Goal: Task Accomplishment & Management: Complete application form

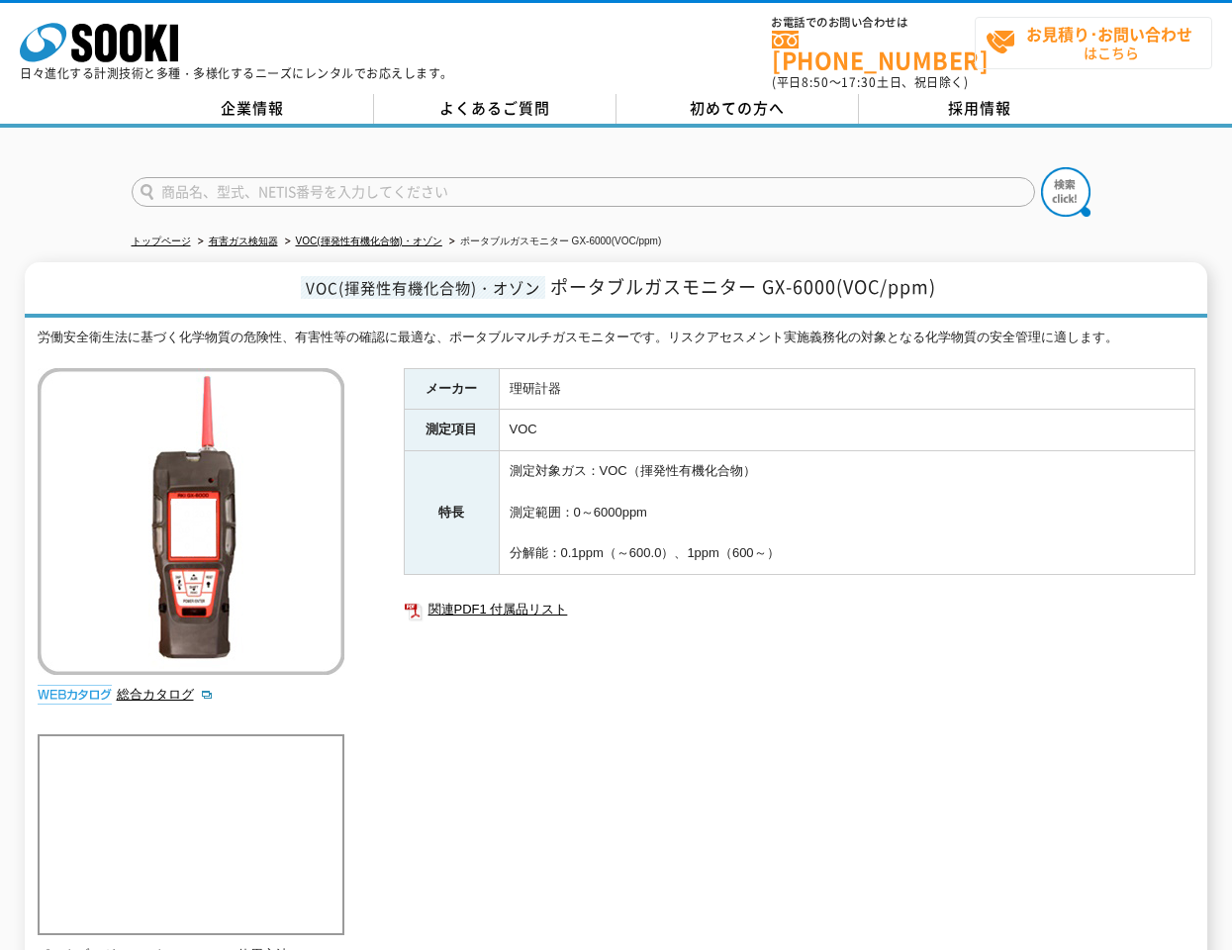
click at [1068, 52] on span "お見積り･お問い合わせ はこちら" at bounding box center [1099, 42] width 226 height 49
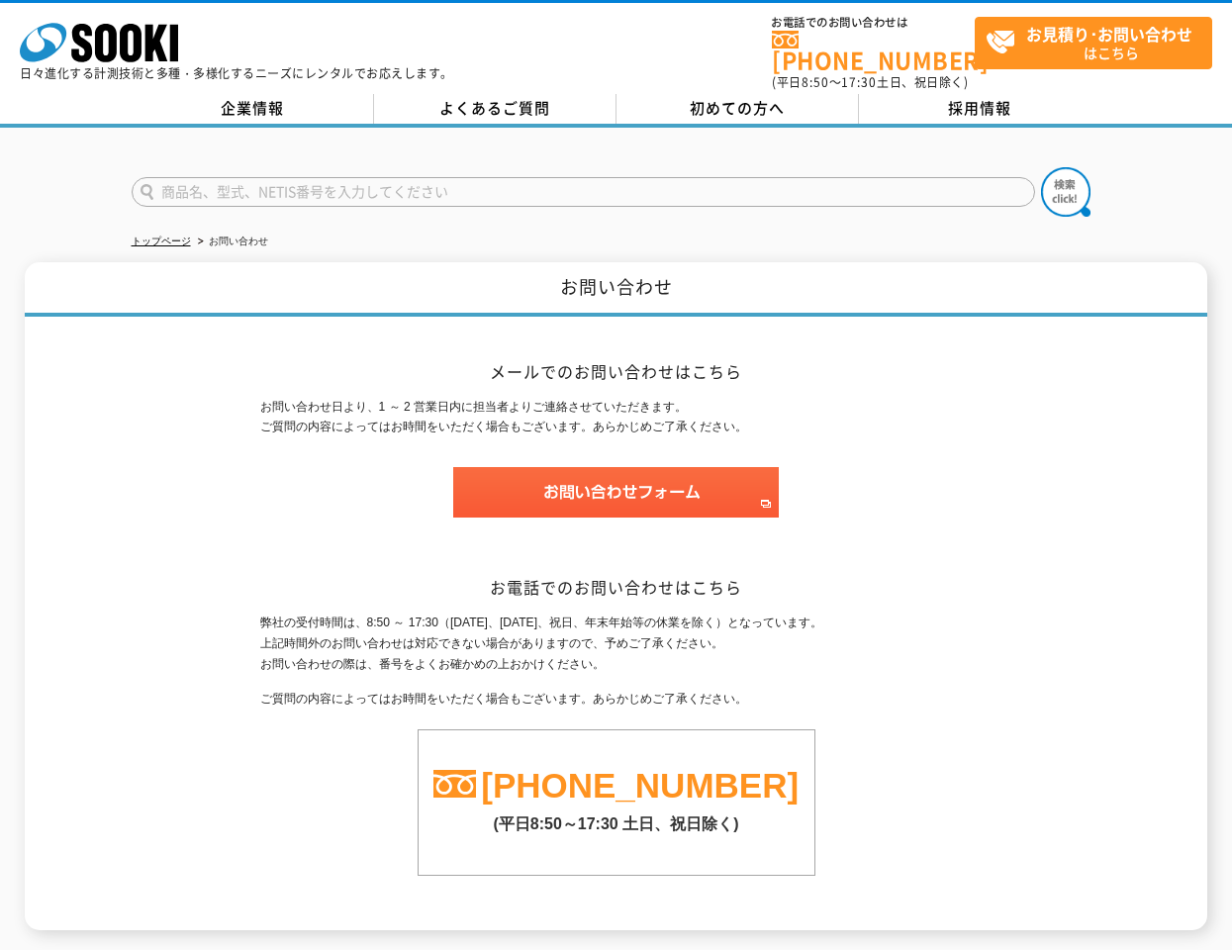
click at [441, 186] on input "text" at bounding box center [583, 192] width 903 height 30
type input "GX-6000"
click at [1057, 167] on img at bounding box center [1065, 191] width 49 height 49
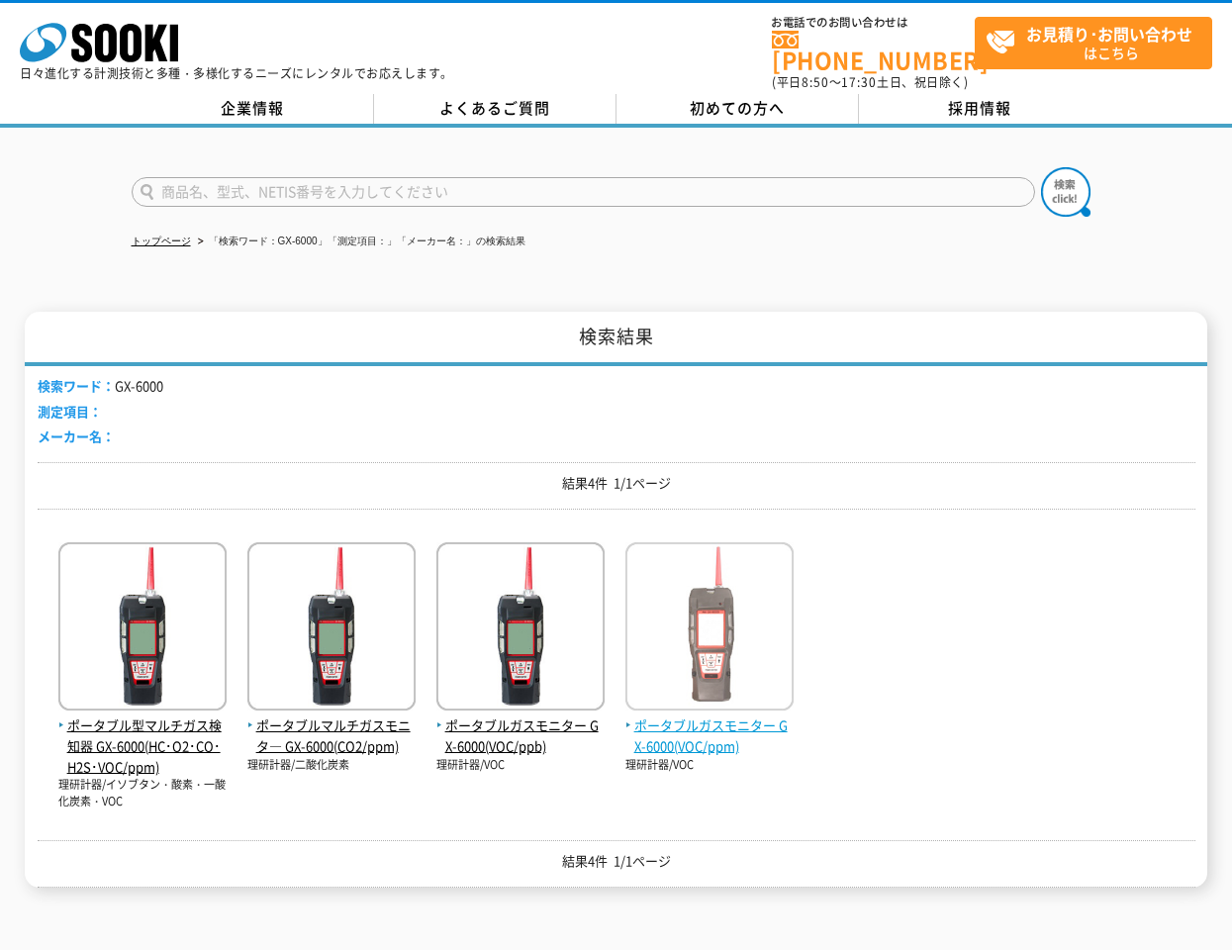
click at [725, 718] on span "ポータブルガスモニター GX-6000(VOC/ppm)" at bounding box center [709, 736] width 168 height 42
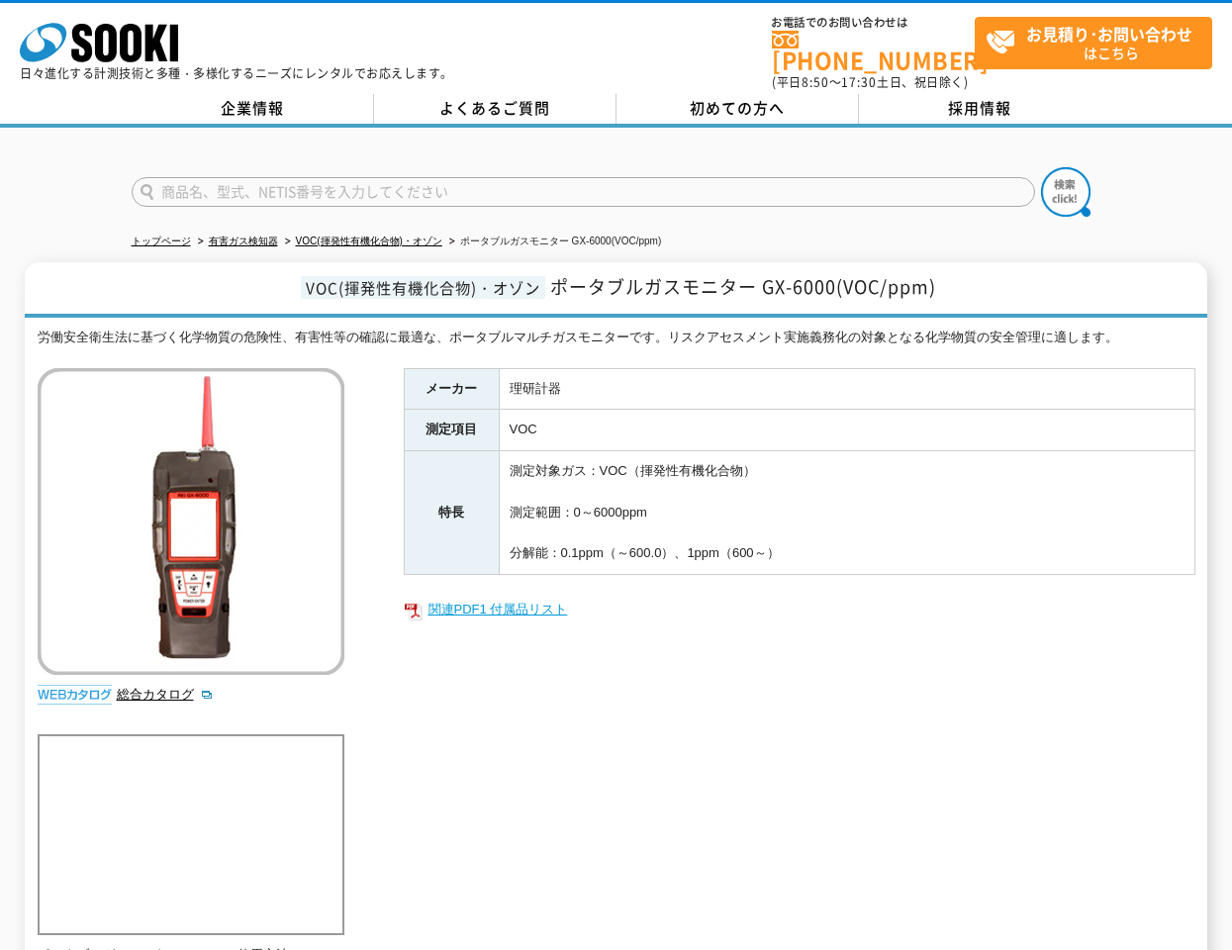
click at [509, 597] on link "関連PDF1 付属品リスト" at bounding box center [800, 610] width 792 height 26
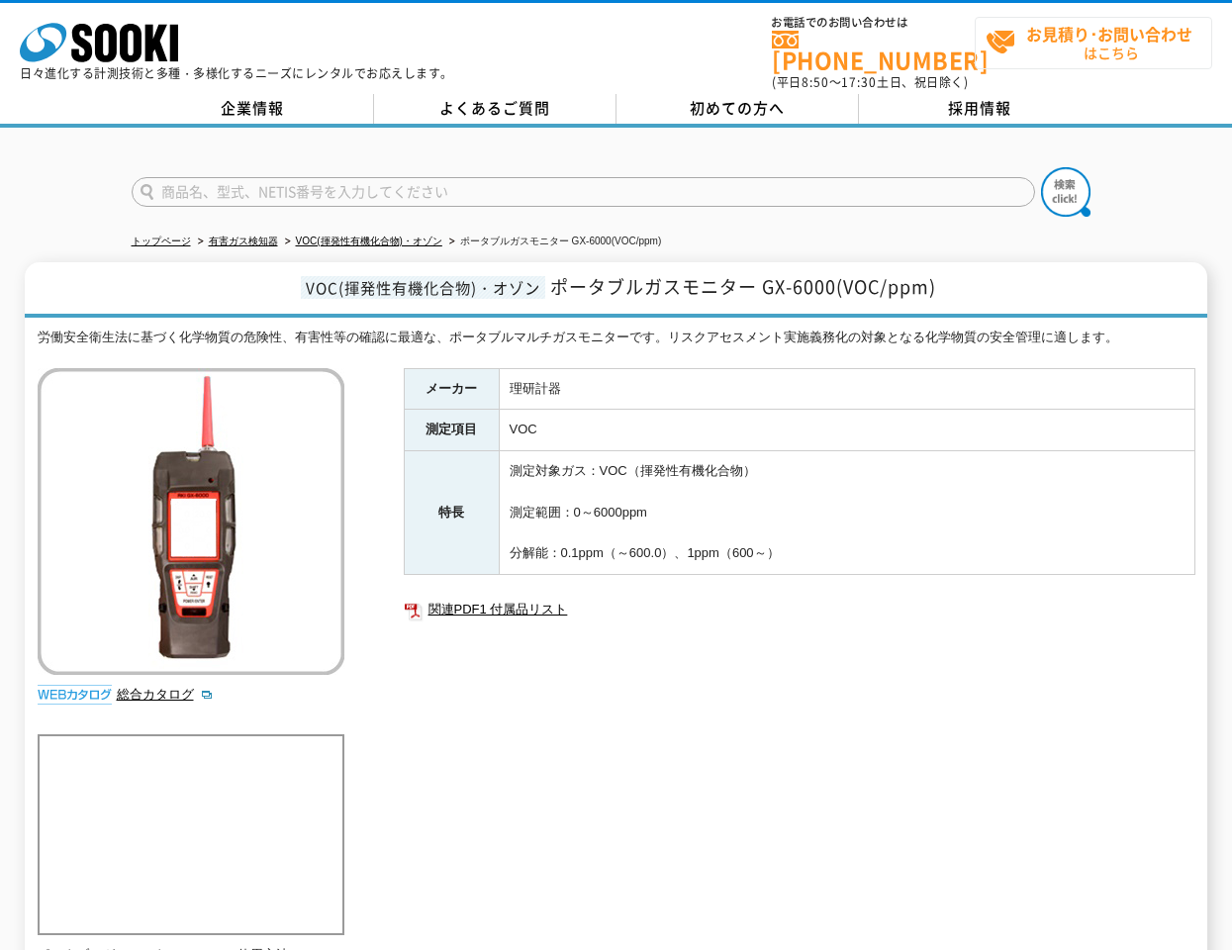
click at [1056, 47] on span "お見積り･お問い合わせ はこちら" at bounding box center [1099, 42] width 226 height 49
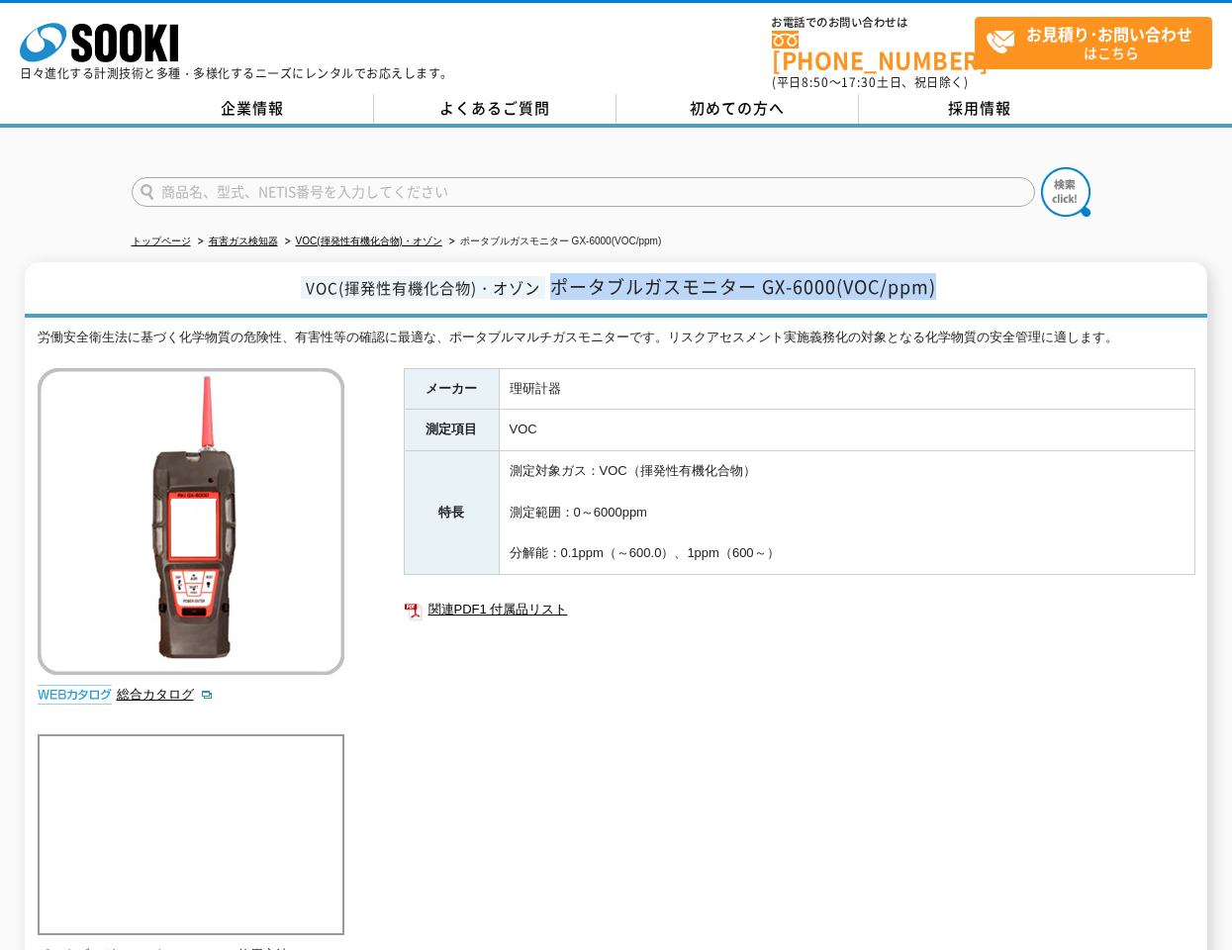
drag, startPoint x: 553, startPoint y: 277, endPoint x: 964, endPoint y: 289, distance: 410.8
click at [968, 288] on h1 "VOC(揮発性有機化合物)・オゾン ポータブルガスモニター GX-6000(VOC/ppm)" at bounding box center [616, 289] width 1182 height 55
copy span "ポータブルガスモニター GX-6000(VOC/ppm)"
click at [1109, 53] on span "お見積り･お問い合わせ はこちら" at bounding box center [1099, 42] width 226 height 49
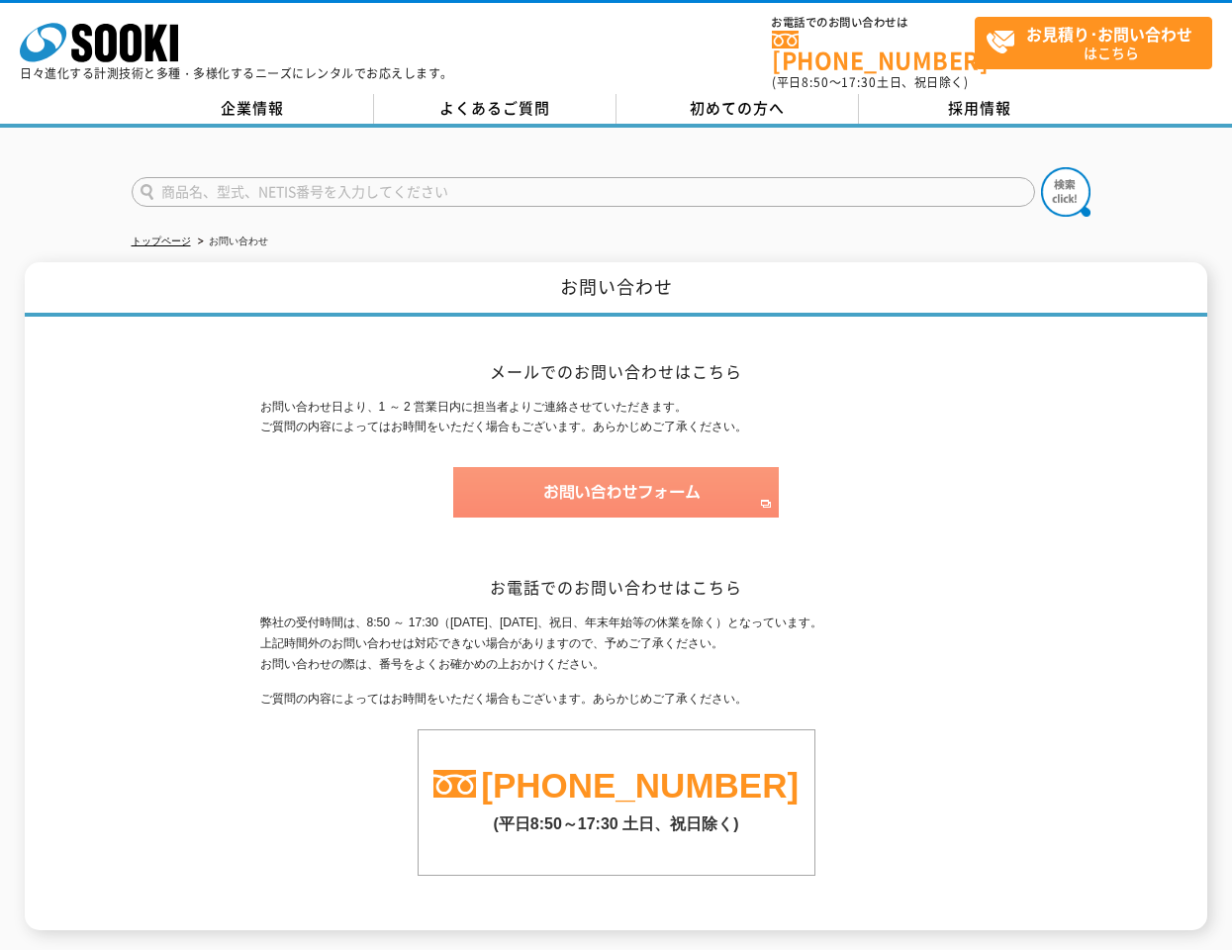
click at [629, 489] on img at bounding box center [616, 492] width 326 height 50
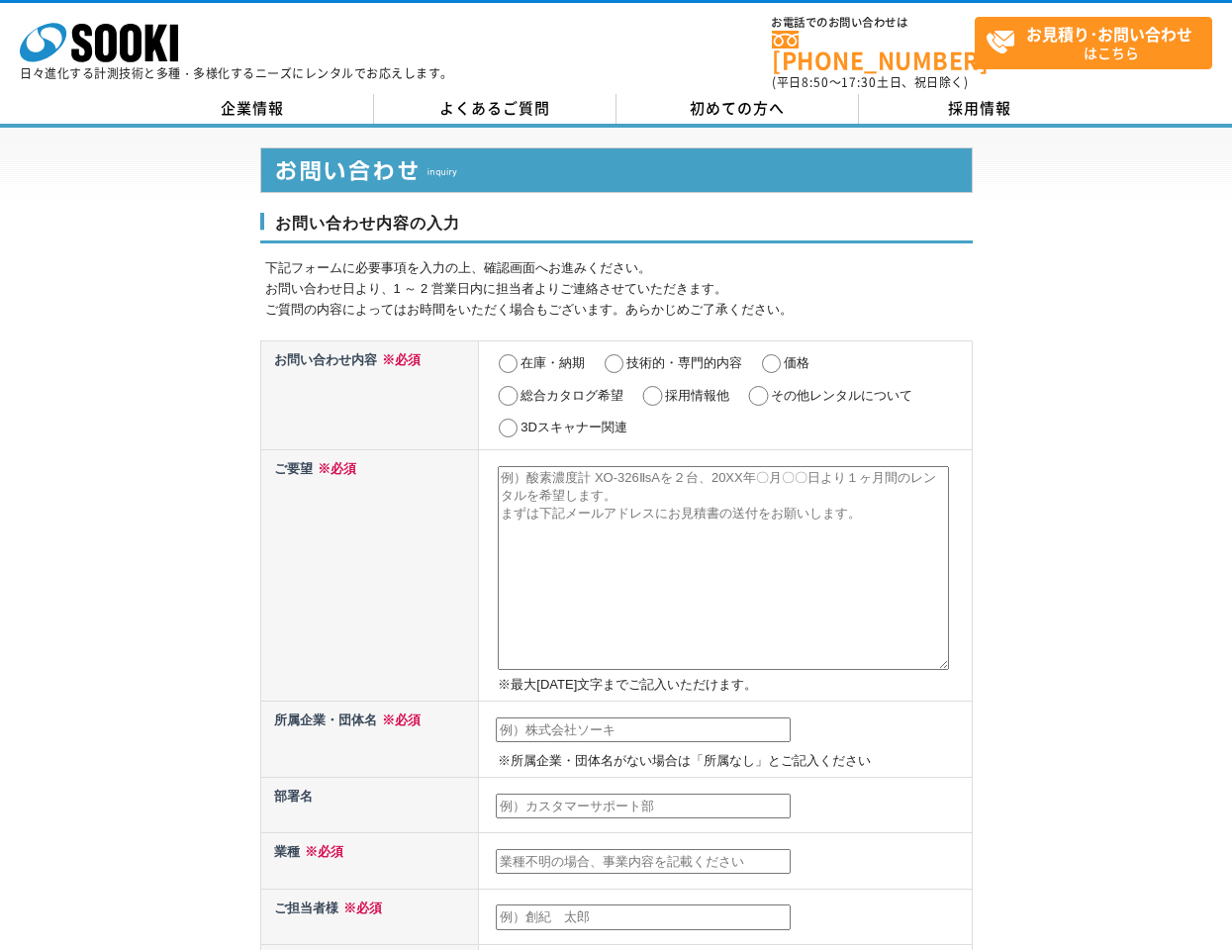
click at [628, 539] on textarea at bounding box center [723, 568] width 451 height 204
paste textarea "ポータブルガスモニター GX-6000(VOC/ppm)"
type textarea "ポータブルガスモニター GX-6000(VOC/ppm)"
paste textarea "ポータブルガスモニター GX-6000(VOC/ppm)"
type textarea "ポータブルガスモニター GX-6000(VOC/ppm)"
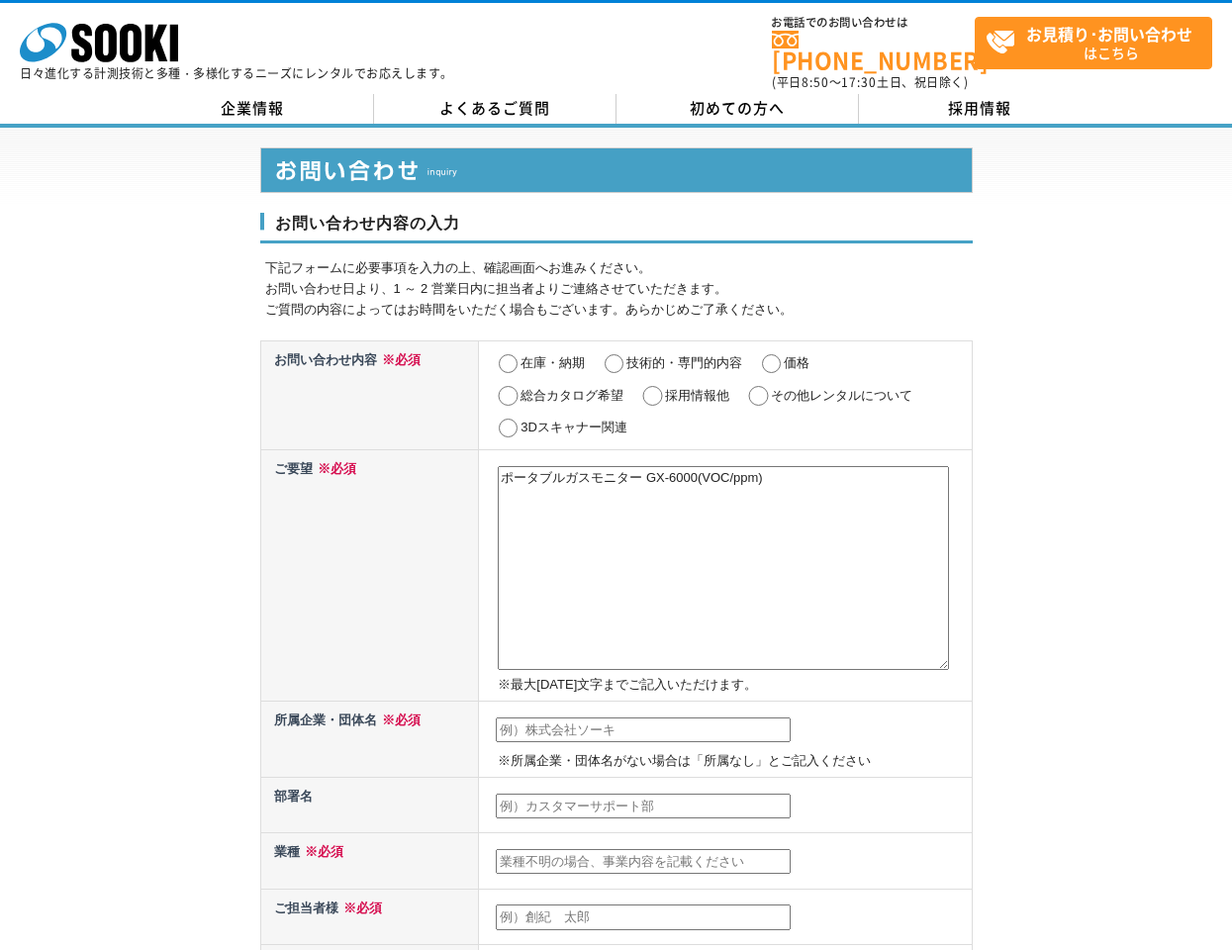
click at [783, 354] on input "価格" at bounding box center [771, 364] width 25 height 20
radio input "true"
click at [796, 469] on textarea "ポータブルガスモニター GX-6000(VOC/ppm)" at bounding box center [723, 568] width 451 height 204
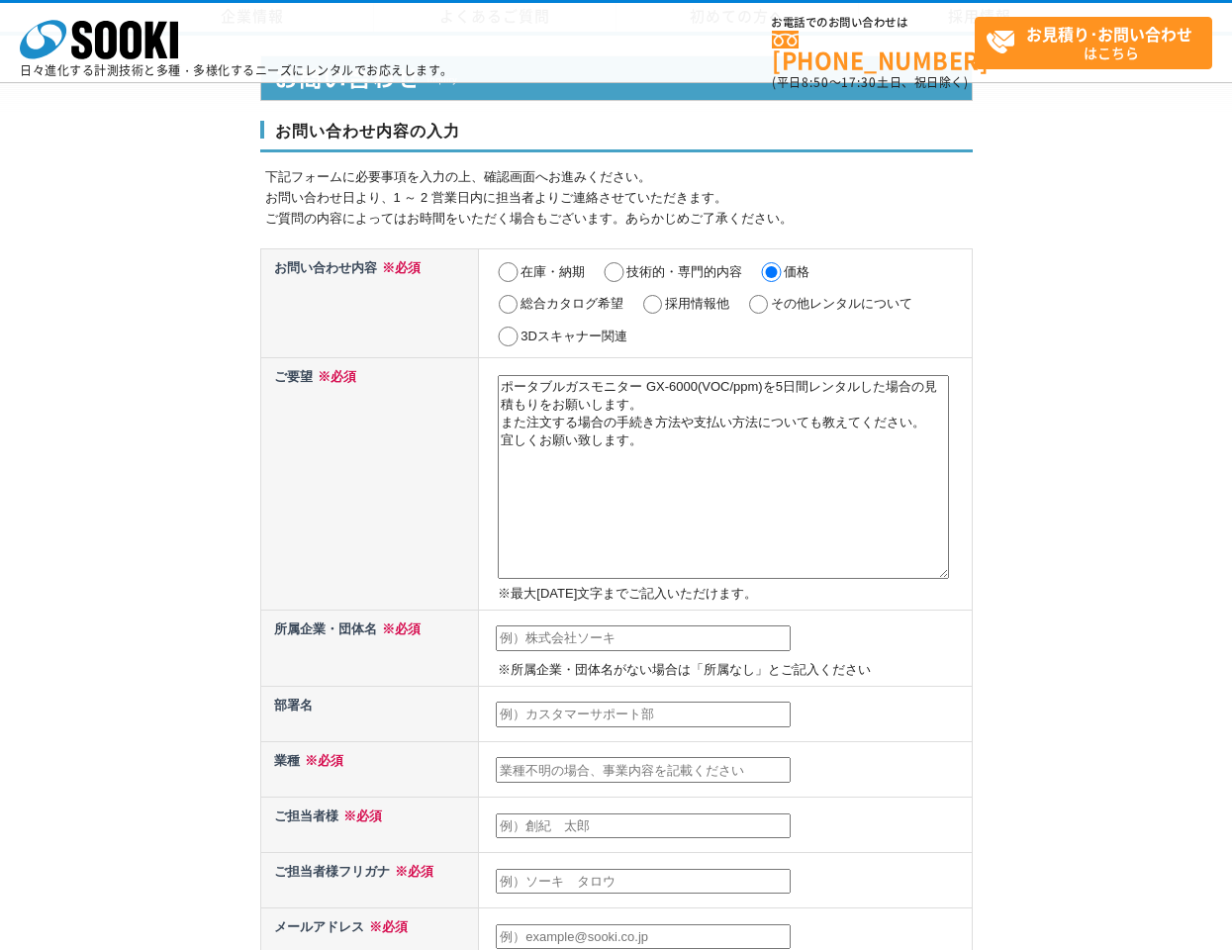
scroll to position [330, 0]
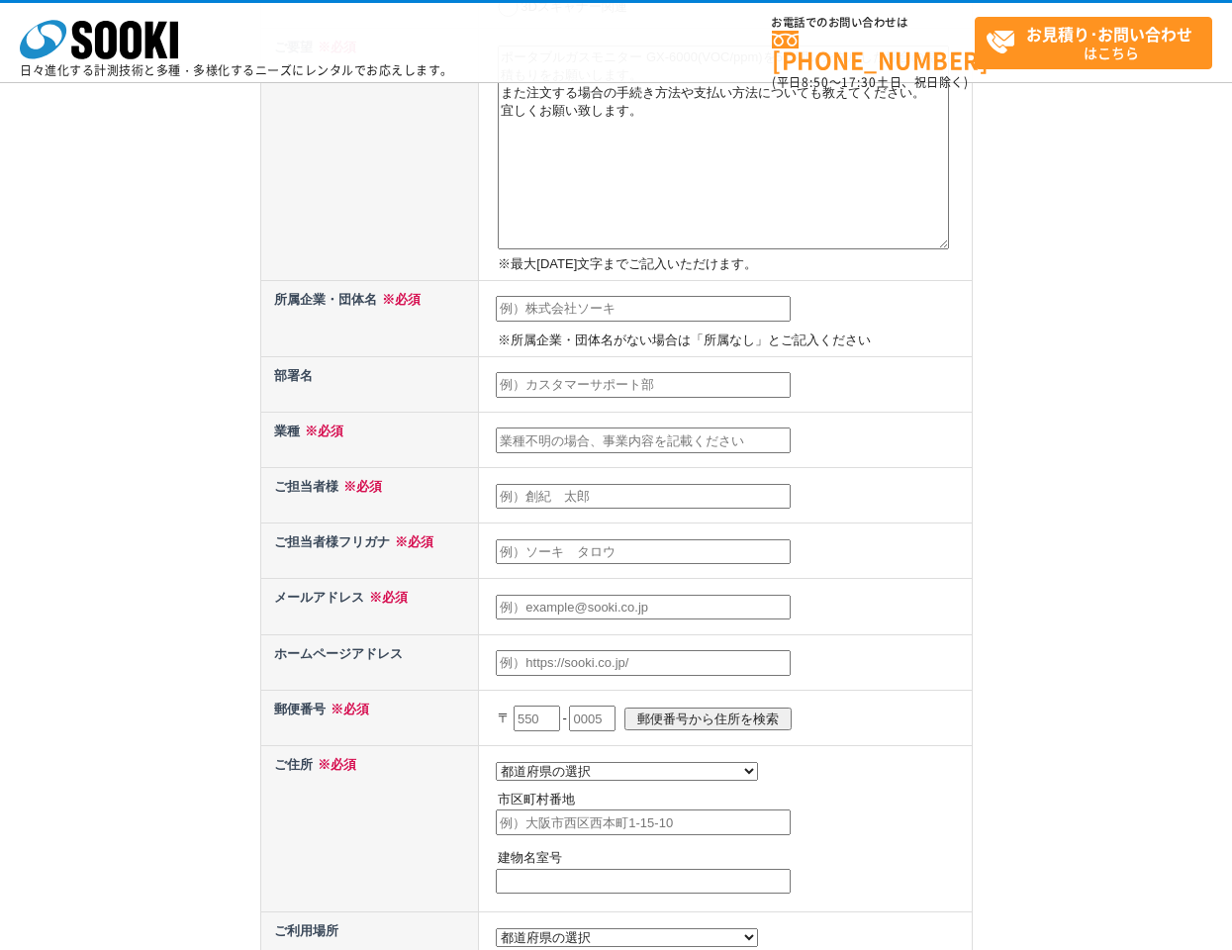
type textarea "ポータブルガスモニター GX-6000(VOC/ppm)を5日間レンタルした場合の見積もりをお願いします。 また注文する場合の手続き方法や支払い方法についても…"
click at [570, 309] on input "text" at bounding box center [643, 309] width 295 height 26
type input "河村電器産業株式会社"
type input "中川　陽子"
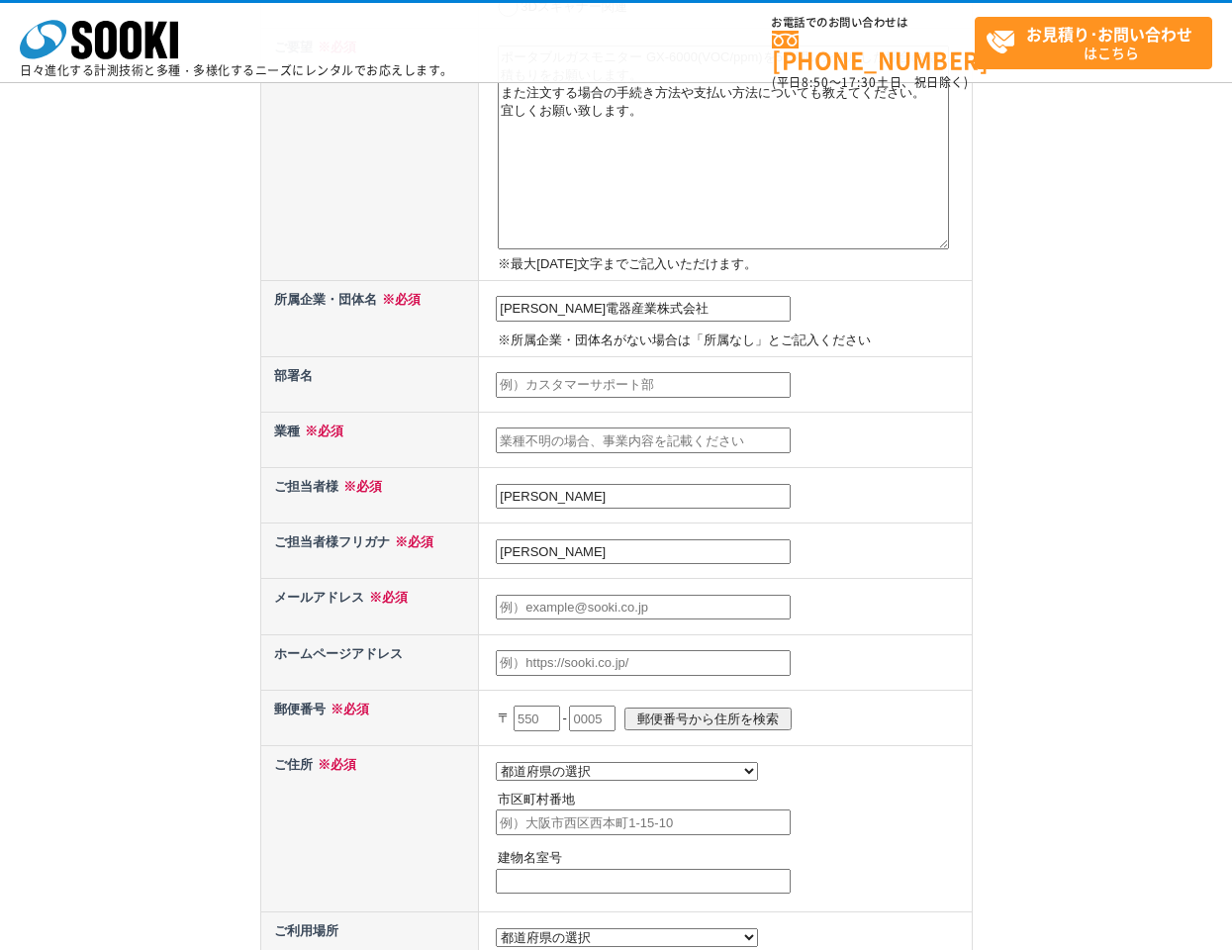
type input "yo-nakagawa@kawamura.co.jp"
type input "489"
select select "23"
type input "瀬戸市山の田町155"
click at [865, 457] on td at bounding box center [725, 439] width 493 height 55
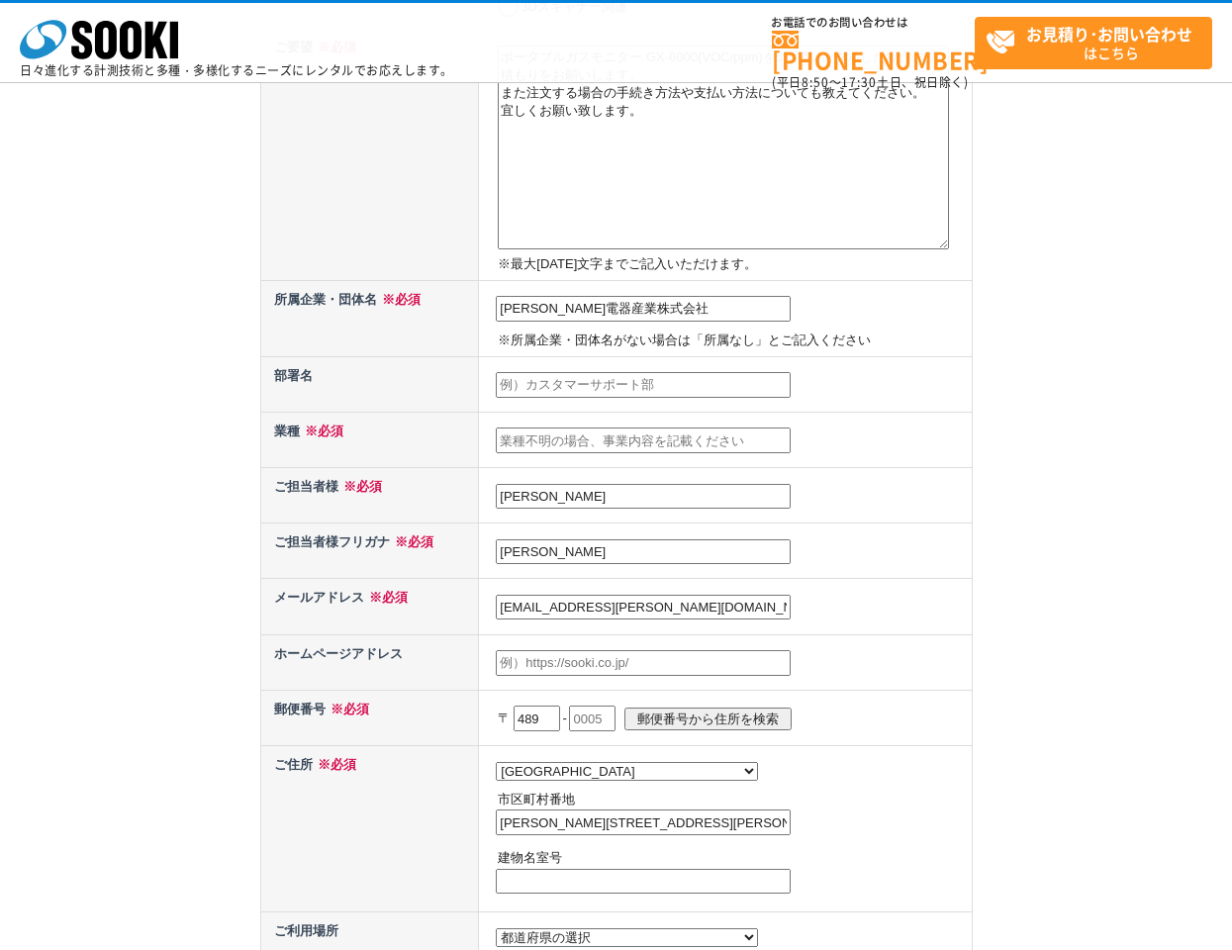
click at [639, 441] on input "text" at bounding box center [643, 440] width 295 height 26
click at [613, 379] on input "text" at bounding box center [643, 385] width 295 height 26
type input "ほ"
click at [607, 441] on input "text" at bounding box center [643, 440] width 295 height 26
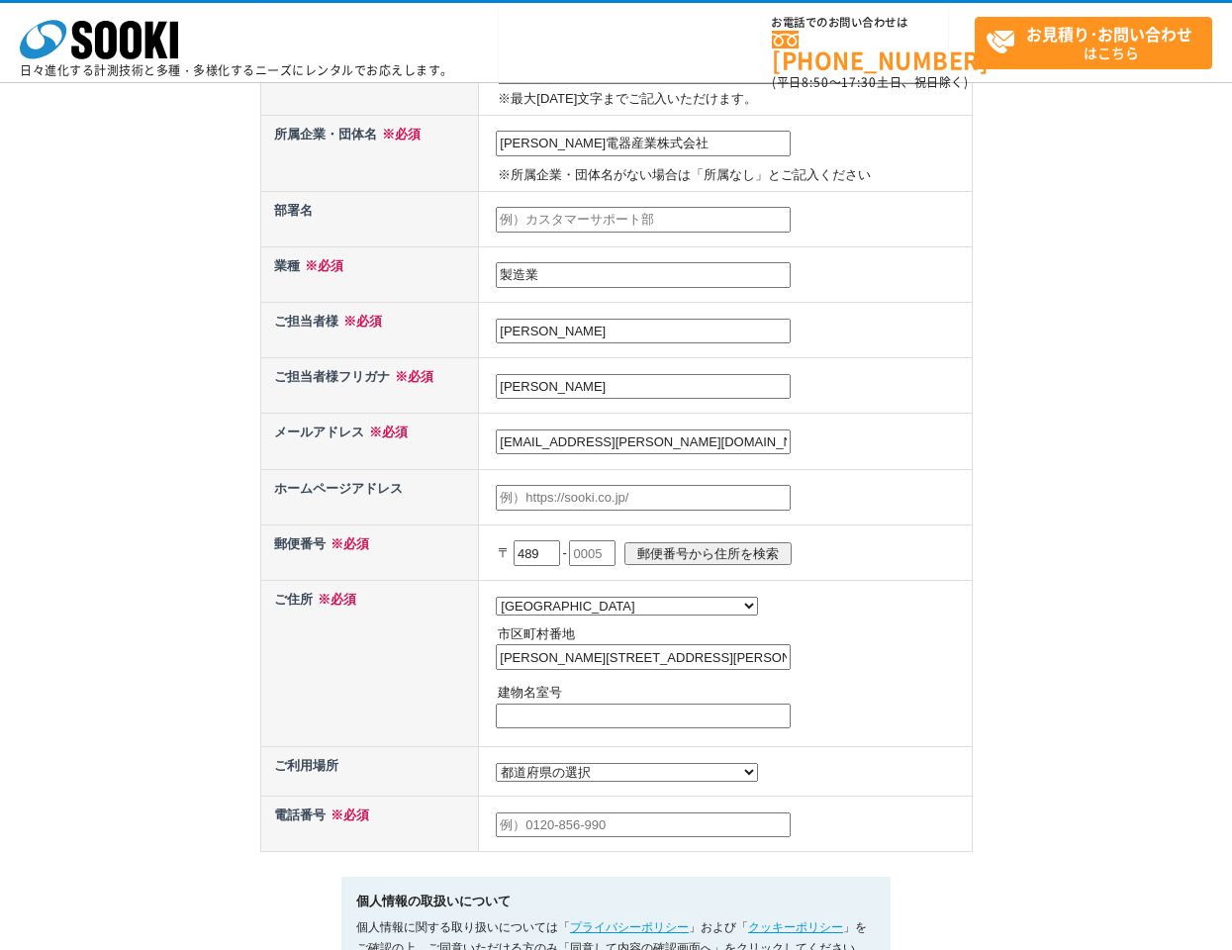
type input "製造業"
click at [579, 778] on select "都道府県の選択 利用場所未定 北海道 青森県 岩手県 宮城県 秋田県 山形県 福島県 茨城県 栃木県 群馬県 埼玉県 千葉県 東京都 神奈川県 新潟県 富山県…" at bounding box center [627, 772] width 262 height 19
select select "23"
click at [496, 768] on select "都道府県の選択 利用場所未定 北海道 青森県 岩手県 宮城県 秋田県 山形県 福島県 茨城県 栃木県 群馬県 埼玉県 千葉県 東京都 神奈川県 新潟県 富山県…" at bounding box center [627, 772] width 262 height 19
click at [1033, 624] on div "お問い合わせ内容の入力 下記フォームに必要事項を入力の上、確認画面へお進みください。 お問い合わせ日より、1 ～ 2 営業日内に担当者よりご連絡させていただき…" at bounding box center [616, 304] width 1232 height 1527
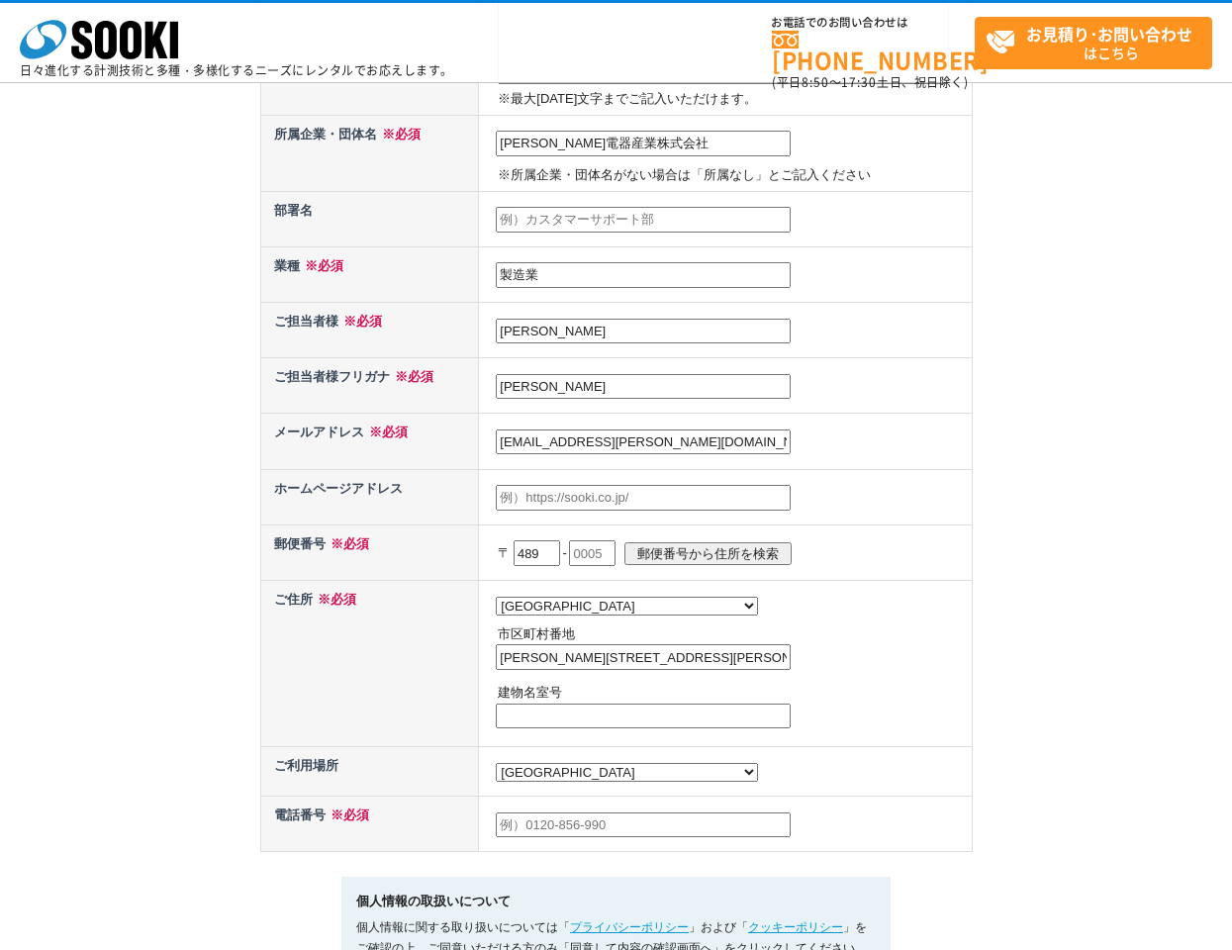
scroll to position [660, 0]
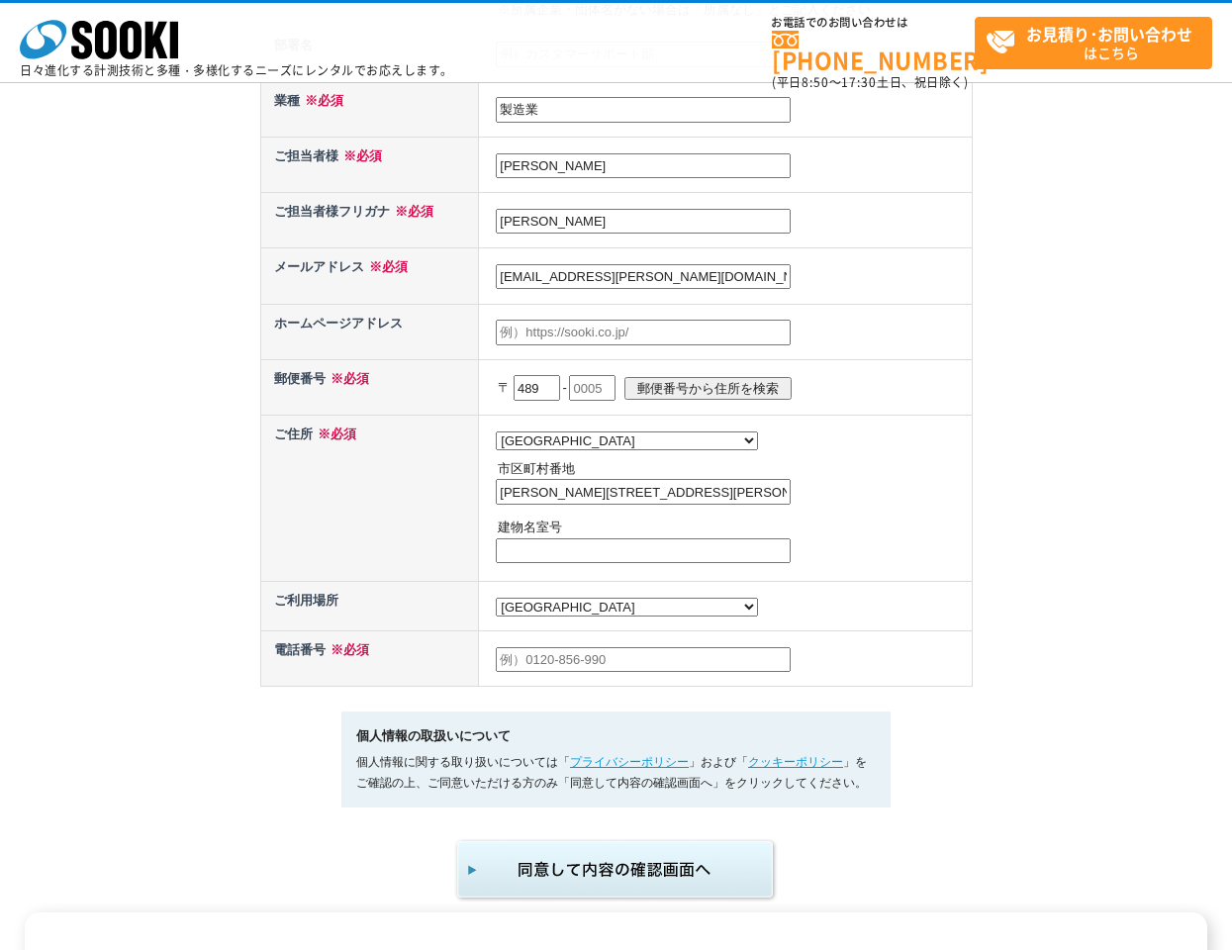
click at [601, 670] on input "text" at bounding box center [643, 660] width 295 height 26
type input "080-7507-5282"
click at [994, 607] on div "お問い合わせ内容の入力 下記フォームに必要事項を入力の上、確認画面へお進みください。 お問い合わせ日より、1 ～ 2 営業日内に担当者よりご連絡させていただき…" at bounding box center [616, 139] width 1232 height 1527
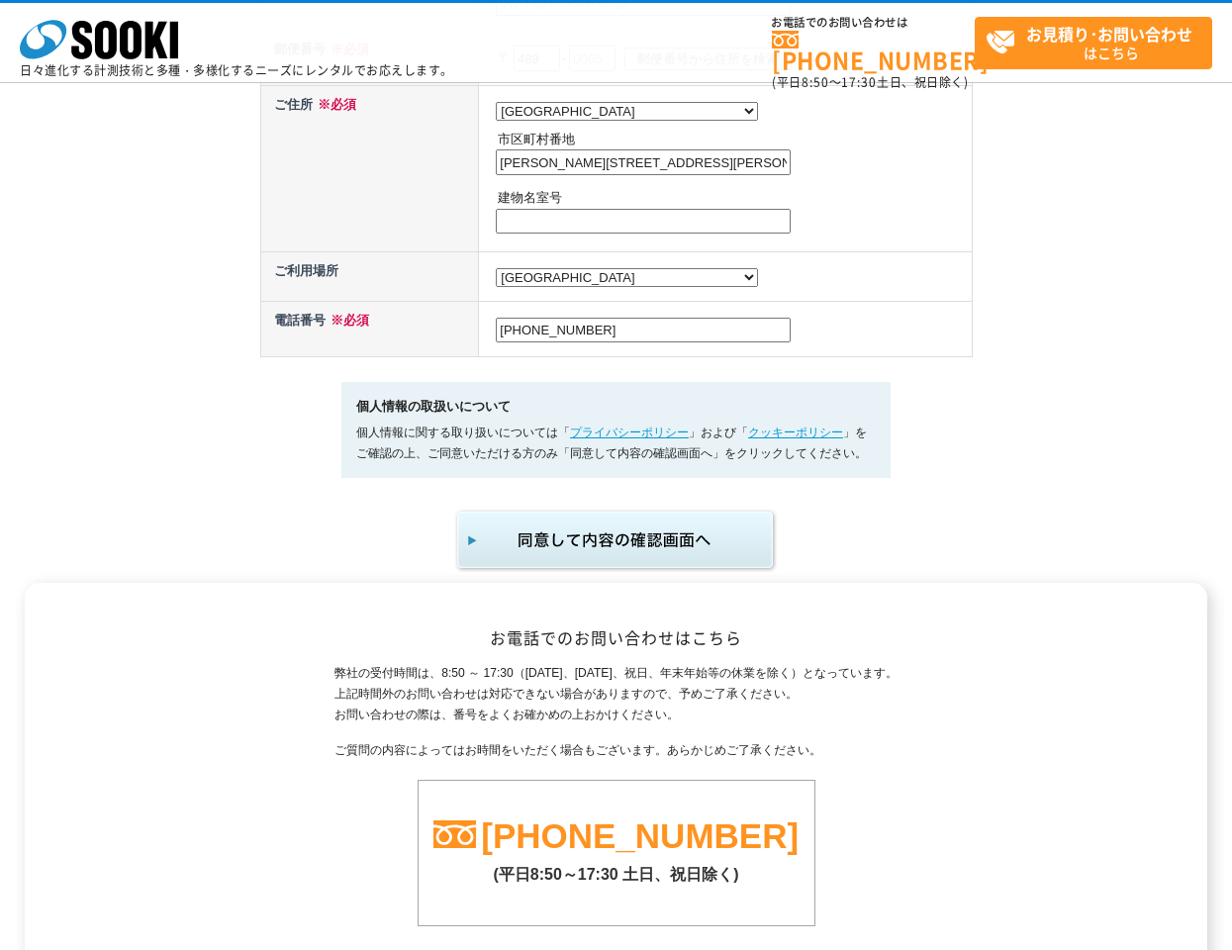
click at [655, 546] on img "submit" at bounding box center [616, 540] width 325 height 65
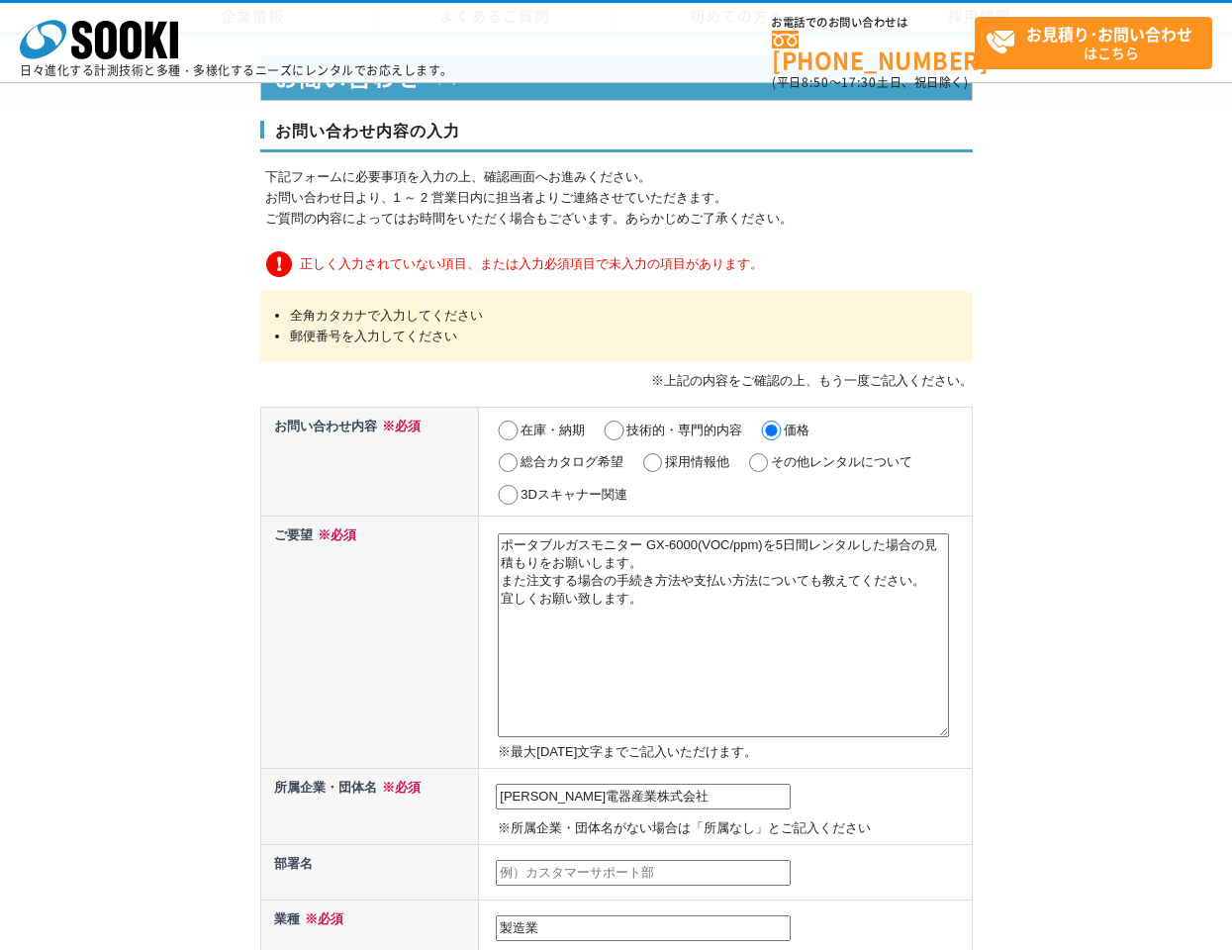
scroll to position [330, 0]
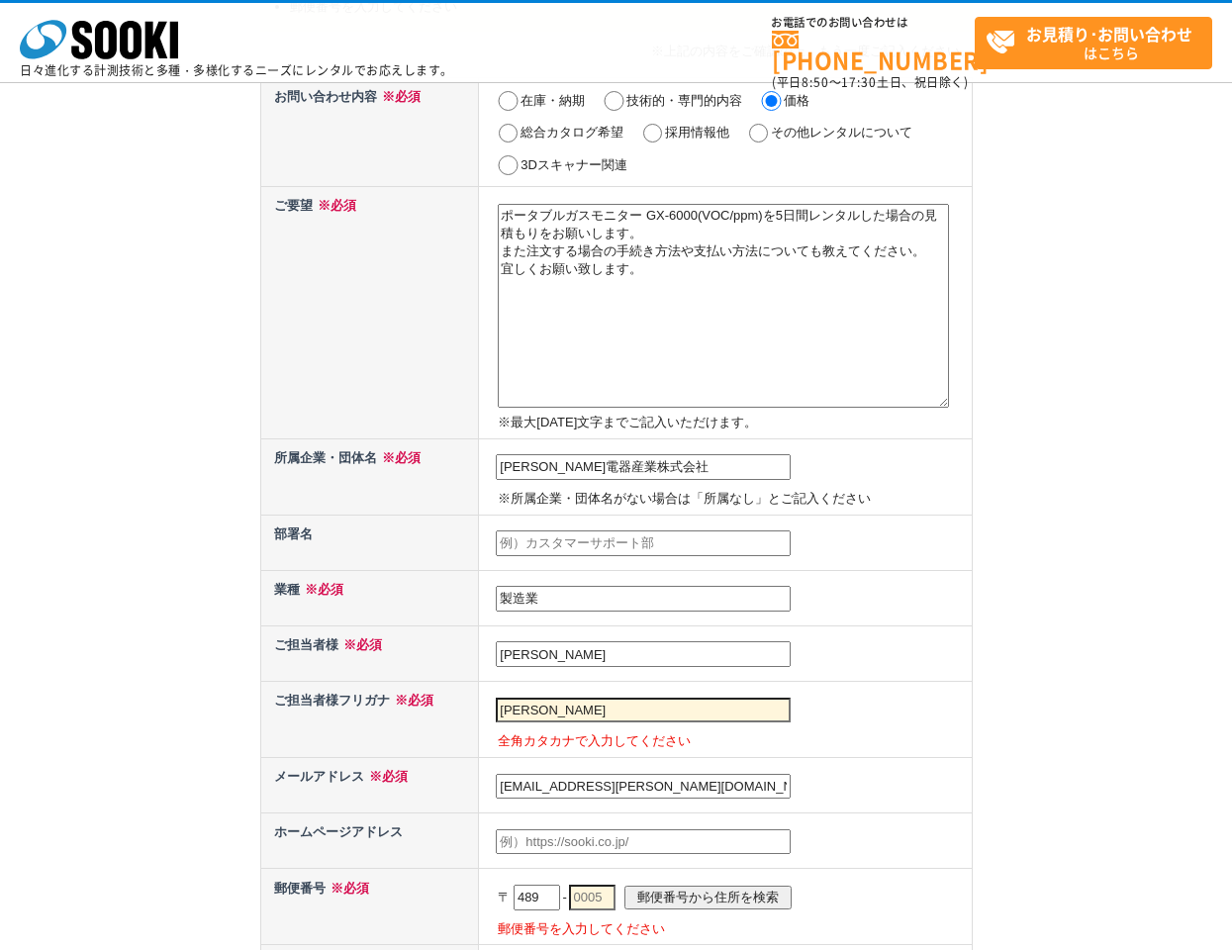
click at [692, 485] on td "河村電器産業株式会社 ※所属企業・団体名がない場合は「所属なし」とご記入ください" at bounding box center [725, 476] width 493 height 76
click at [785, 359] on textarea "ポータブルガスモニター GX-6000(VOC/ppm)を5日間レンタルした場合の見積もりをお願いします。 また注文する場合の手続き方法や支払い方法についても…" at bounding box center [723, 306] width 451 height 204
drag, startPoint x: 580, startPoint y: 715, endPoint x: 325, endPoint y: 694, distance: 256.2
click at [325, 694] on tr "ご担当者様フリガナ ※必須 中川　陽子 全角カタカナで入力してください" at bounding box center [615, 720] width 711 height 76
type input "ナカガワ　ヨウコ"
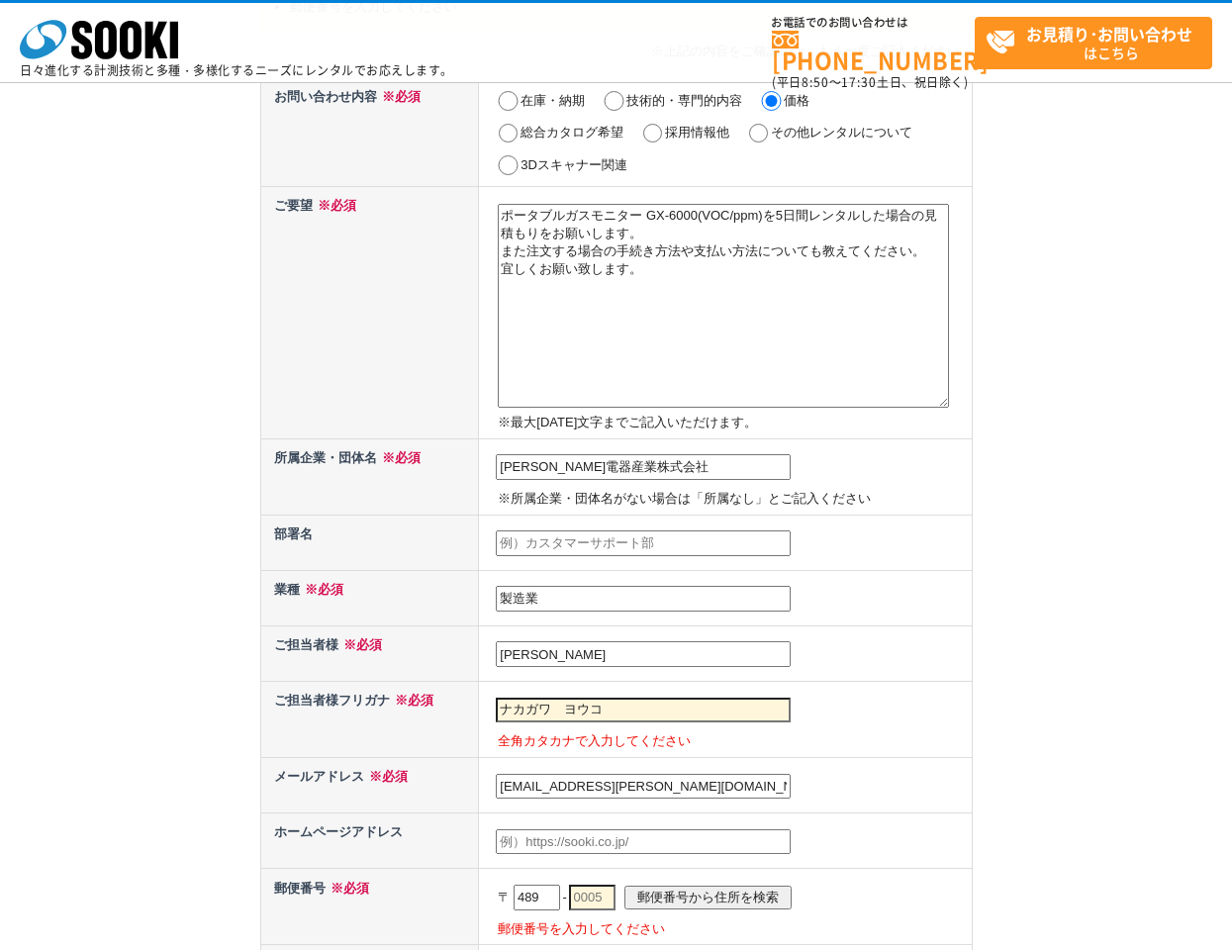
drag, startPoint x: 849, startPoint y: 651, endPoint x: 867, endPoint y: 650, distance: 17.8
click at [849, 651] on td "中川　陽子" at bounding box center [725, 652] width 493 height 55
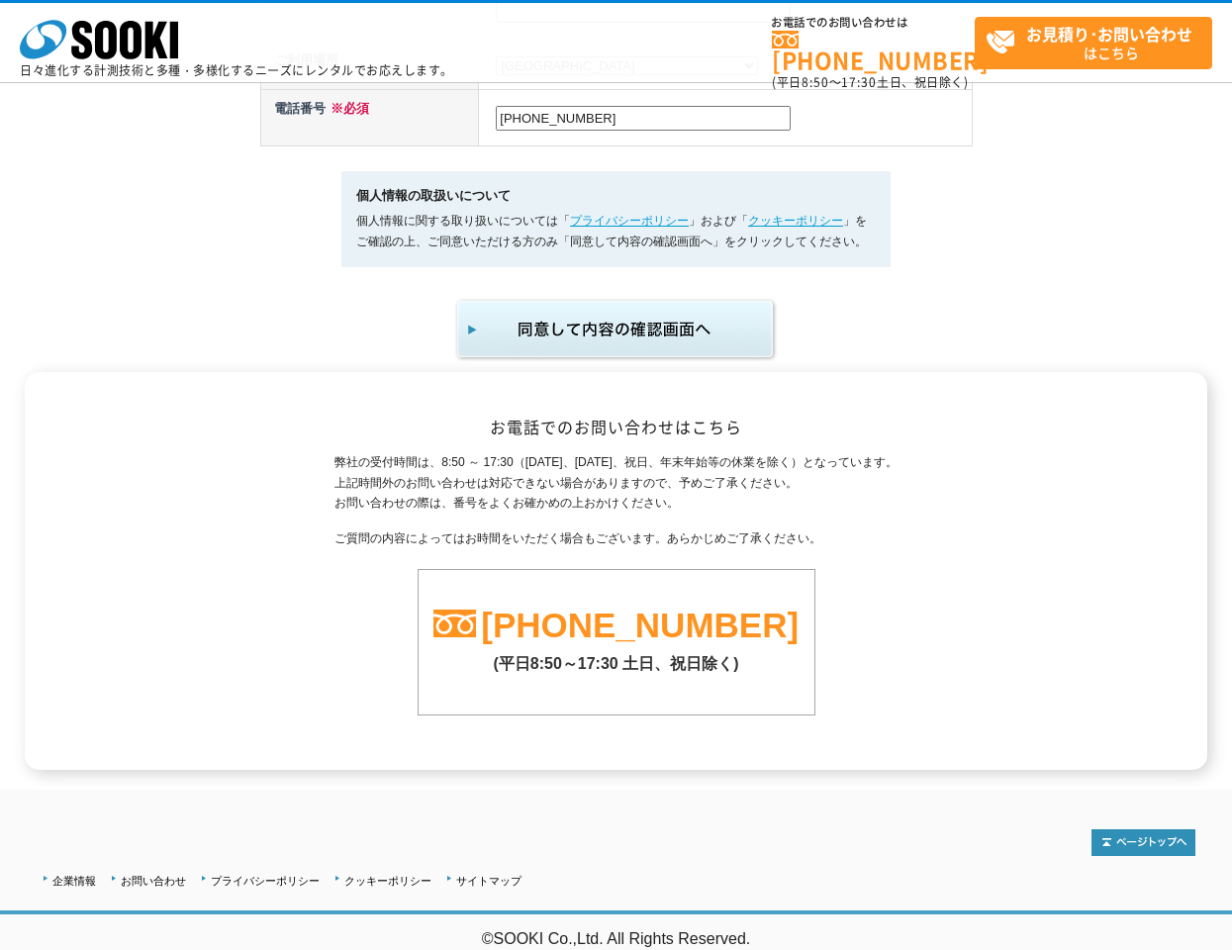
scroll to position [917, 0]
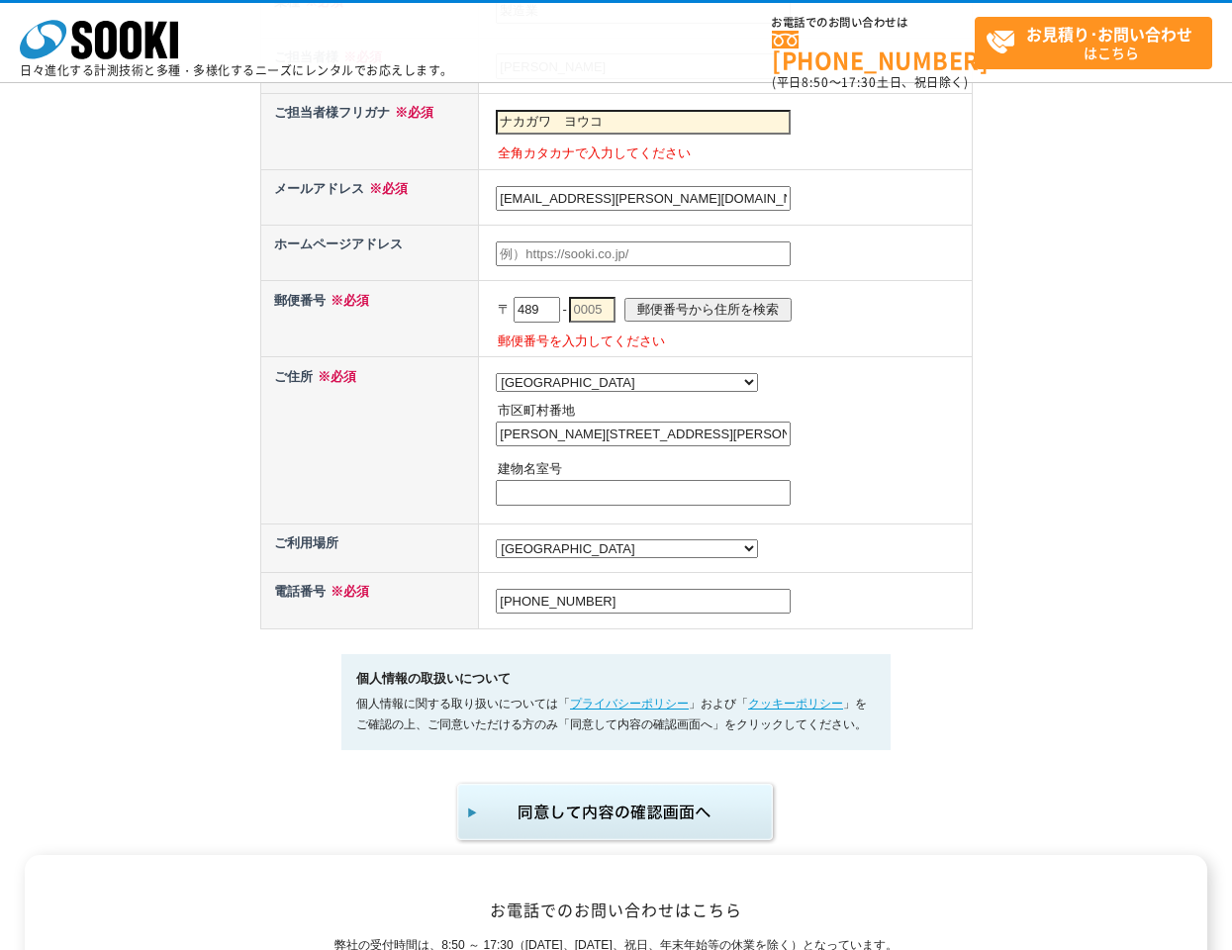
click at [621, 820] on img "submit" at bounding box center [616, 812] width 325 height 65
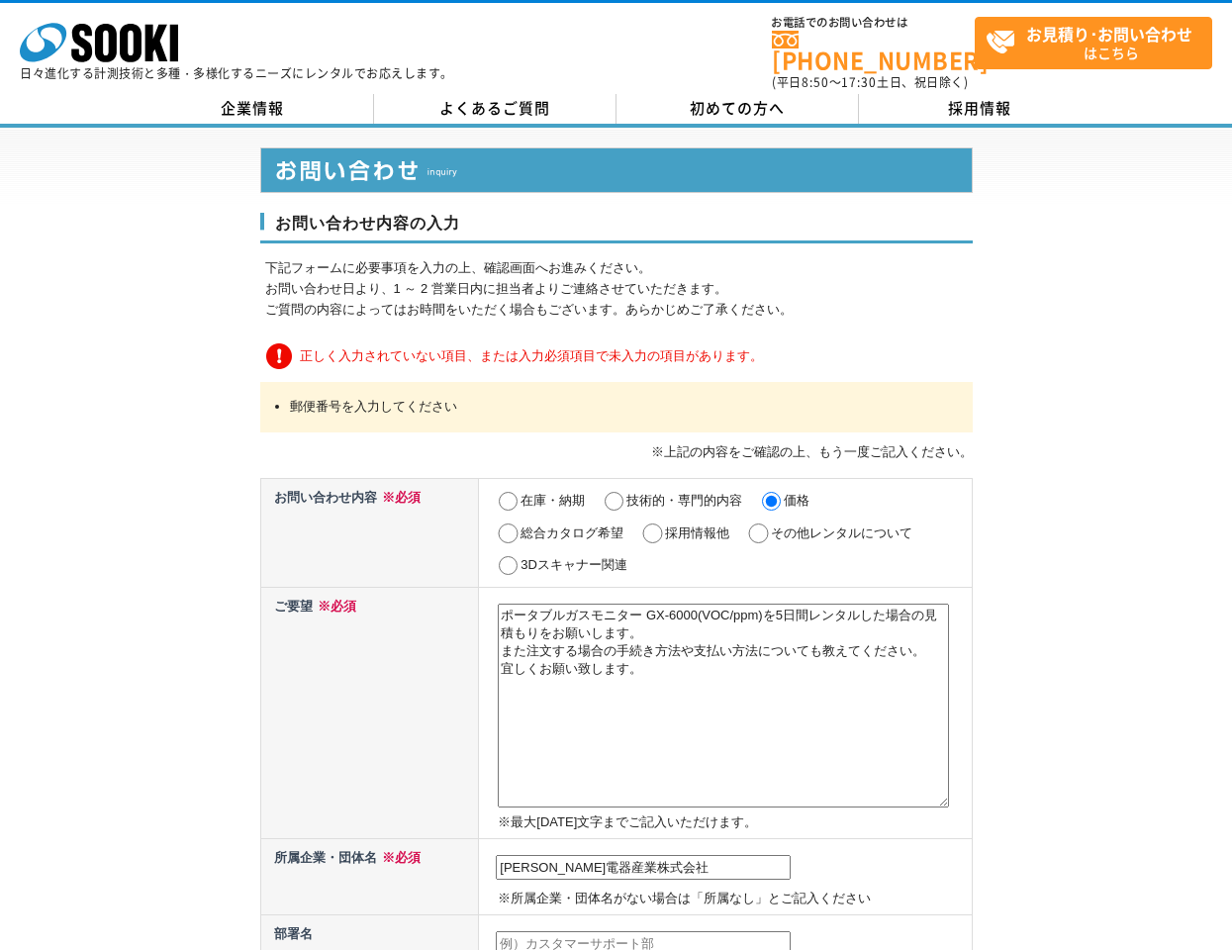
scroll to position [660, 0]
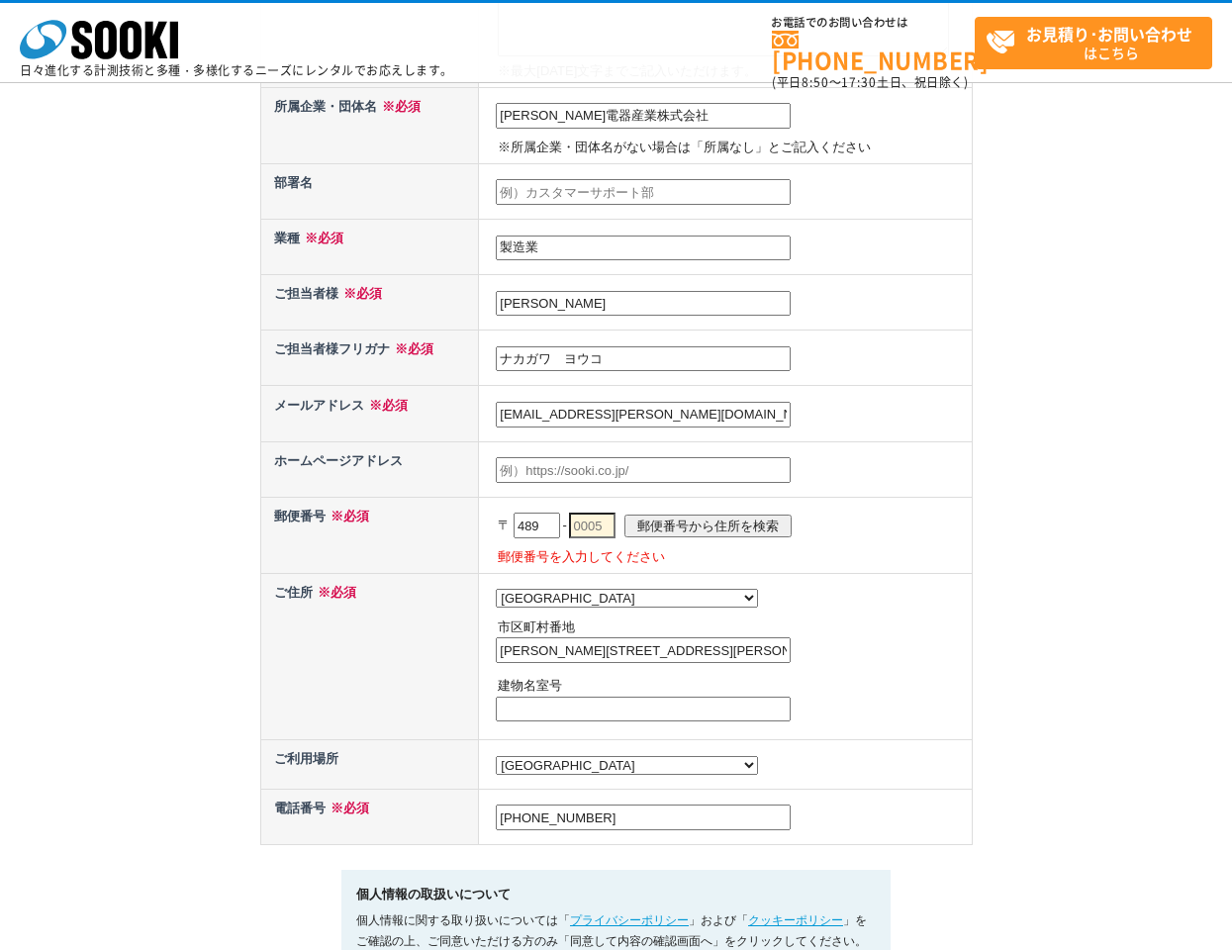
click at [613, 527] on input "text" at bounding box center [592, 526] width 47 height 26
type input "0975"
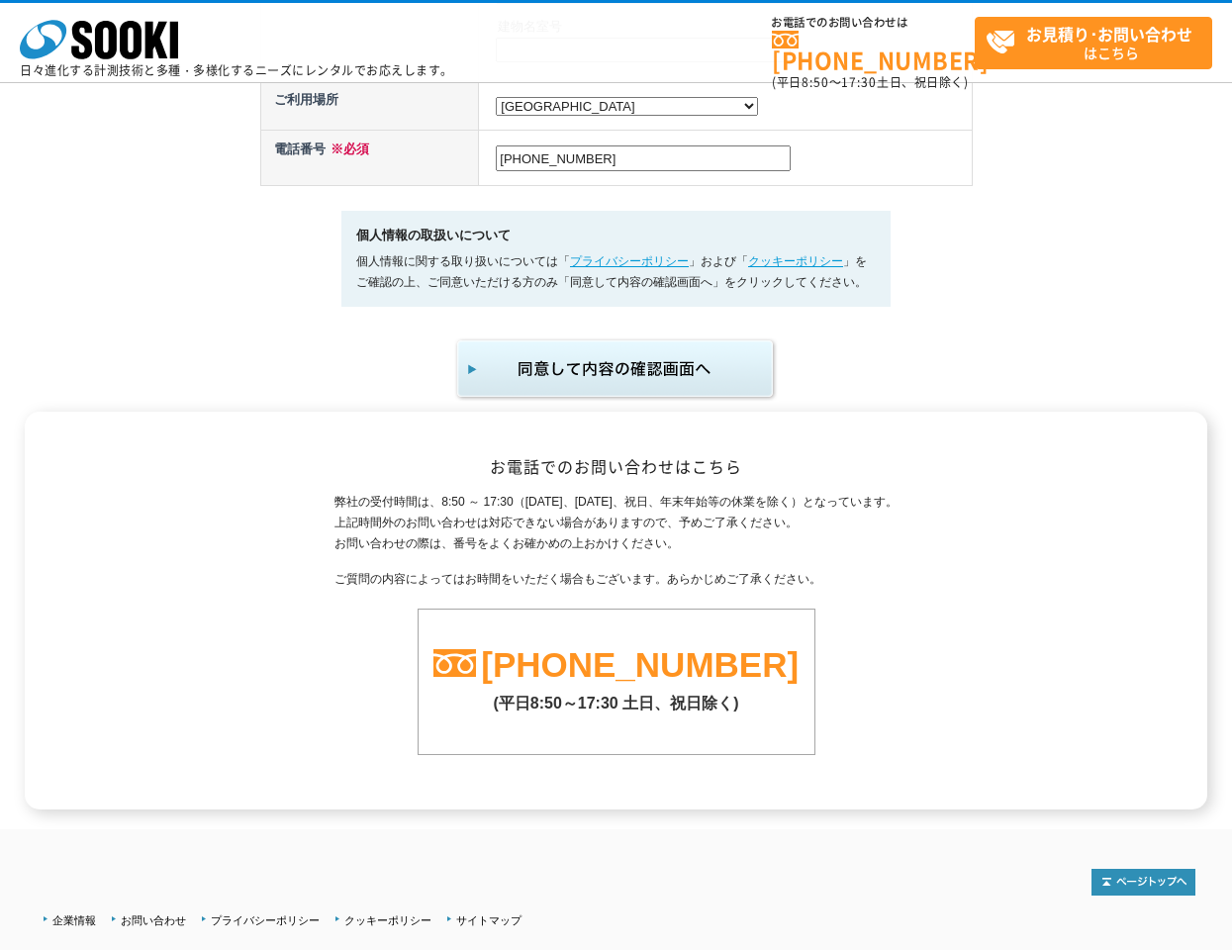
click at [671, 388] on img "submit" at bounding box center [616, 368] width 325 height 65
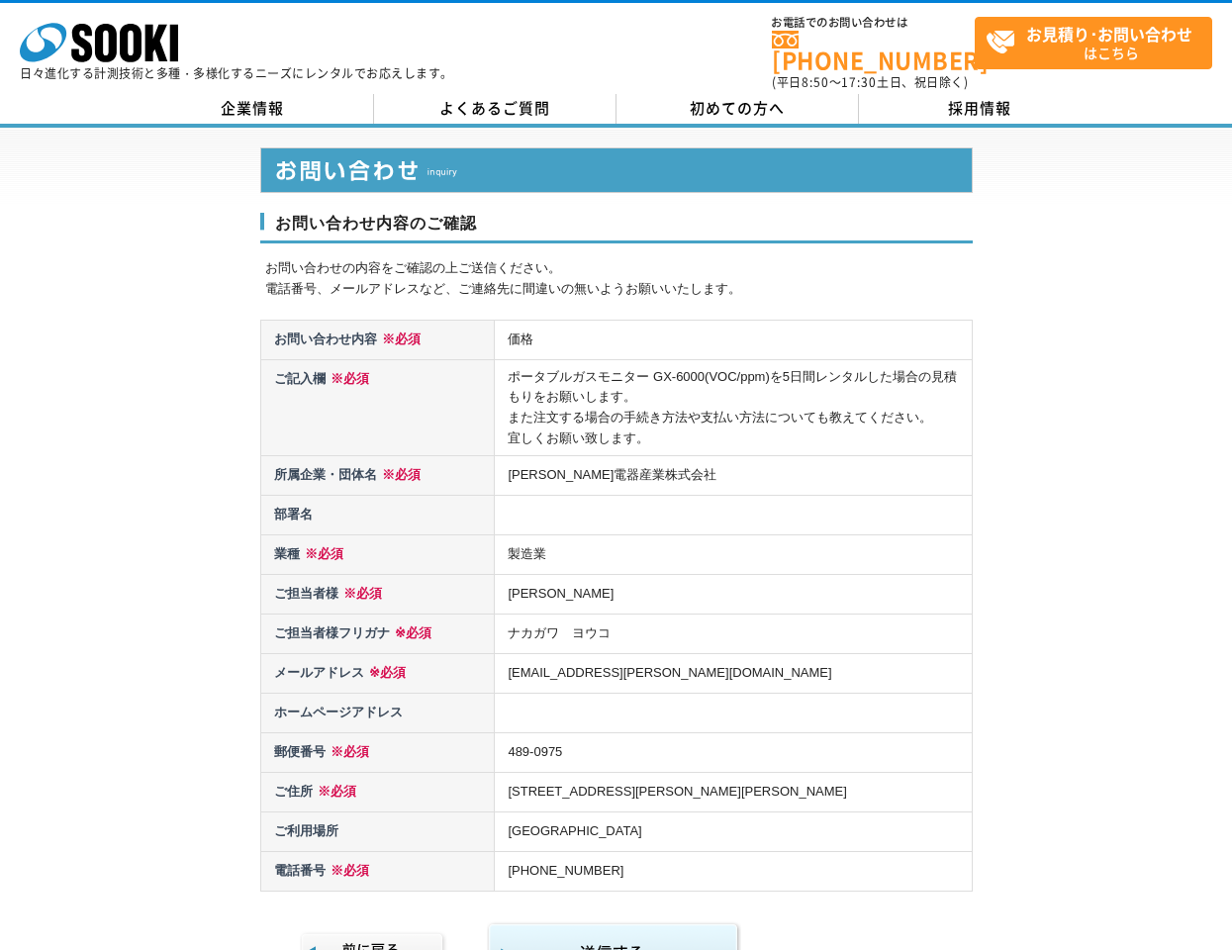
scroll to position [330, 0]
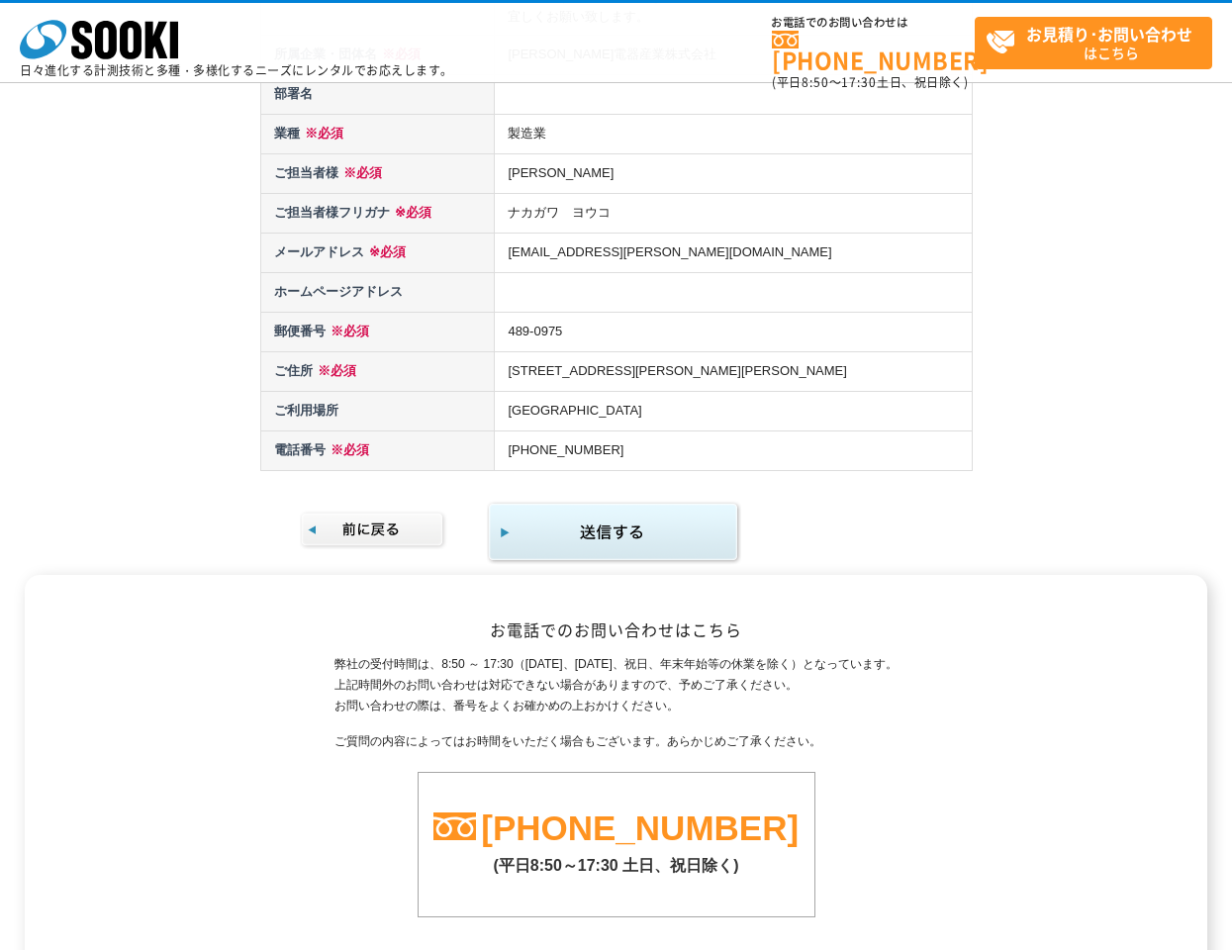
click at [624, 525] on img "submit" at bounding box center [614, 533] width 254 height 64
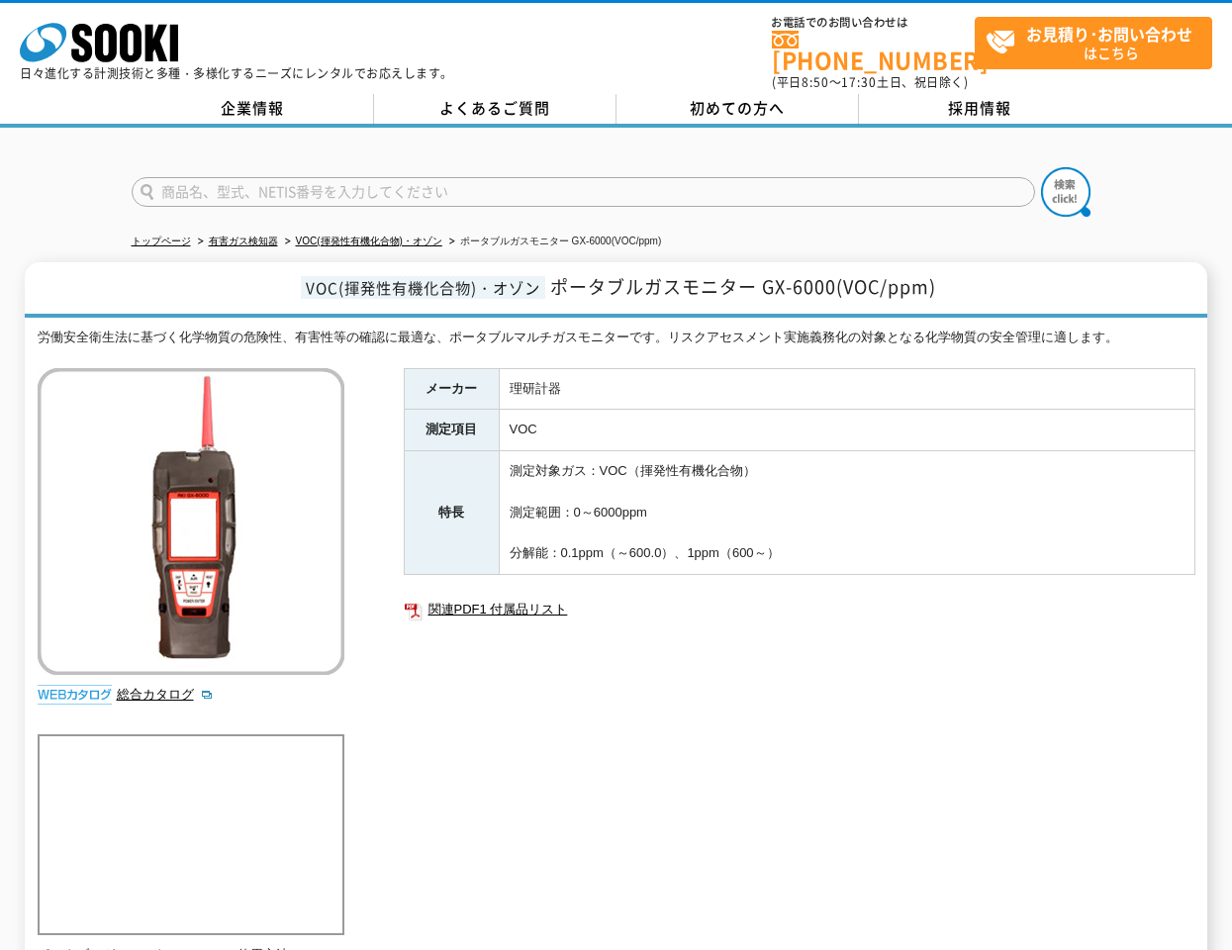
click at [428, 696] on div "メーカー 理研計器 測定項目 VOC 特長 測定対象ガス：VOC（揮発性有機化合物） 測定範囲：0～6000ppm 分解能：0.1ppm（～600.0）、1p…" at bounding box center [800, 580] width 792 height 425
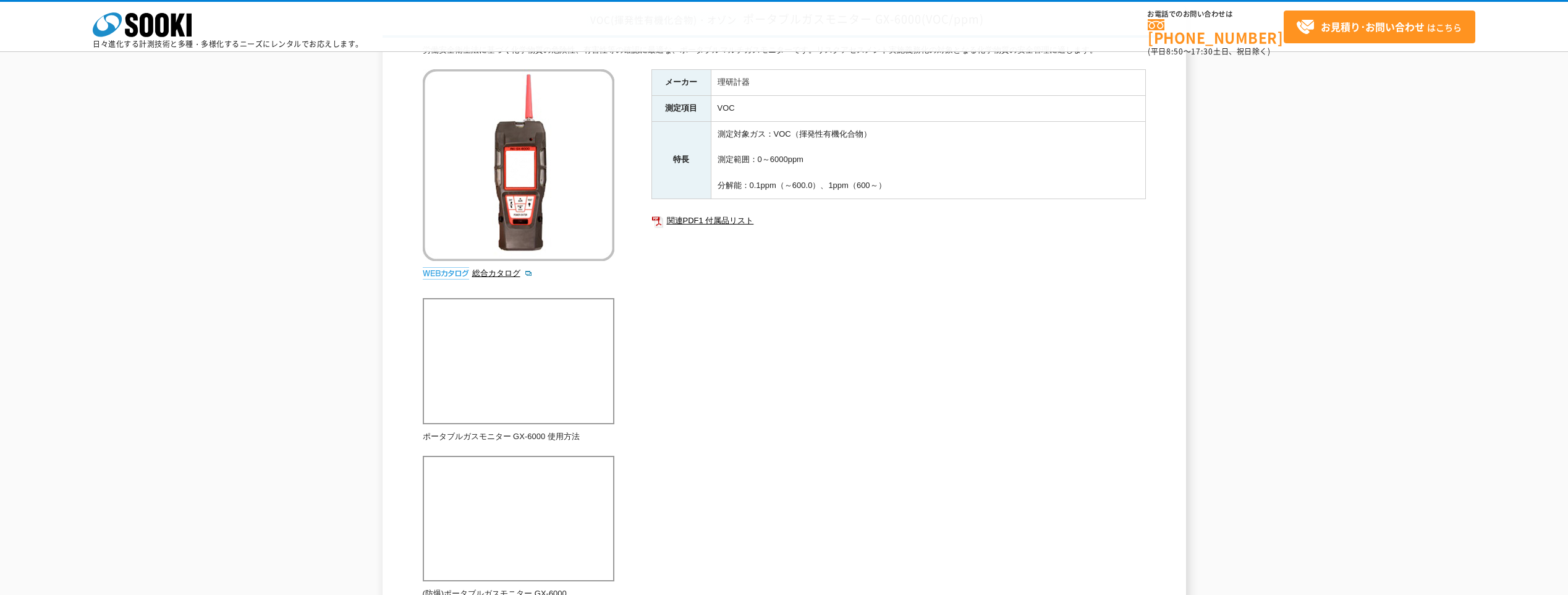
scroll to position [206, 0]
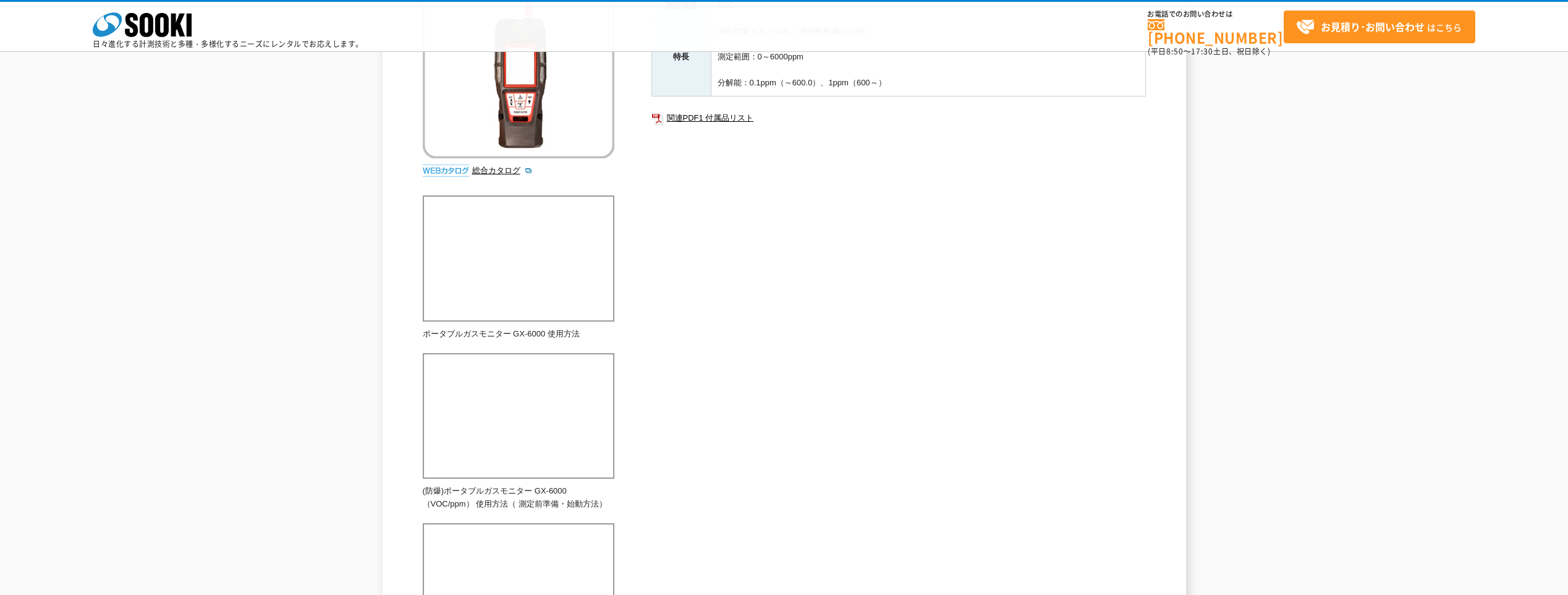
click at [769, 298] on div "VOC(揮発性有機化合物)・オゾン ポータブルガスモニター GX-6000(VOC/ppm) 労働安全衛生法に基づく化学物質の危険性、有害性等の確認に最適な、…" at bounding box center [784, 461] width 1568 height 1121
drag, startPoint x: 968, startPoint y: 344, endPoint x: 952, endPoint y: 330, distance: 21.3
click at [769, 344] on div "労働安全衛生法に基づく化学物質の危険性、有害性等の確認に最適な、ポータブルマルチガスモニターです。リスクアセスメント実施義務化の対象となる化学物質の安全管理に…" at bounding box center [785, 481] width 723 height 1080
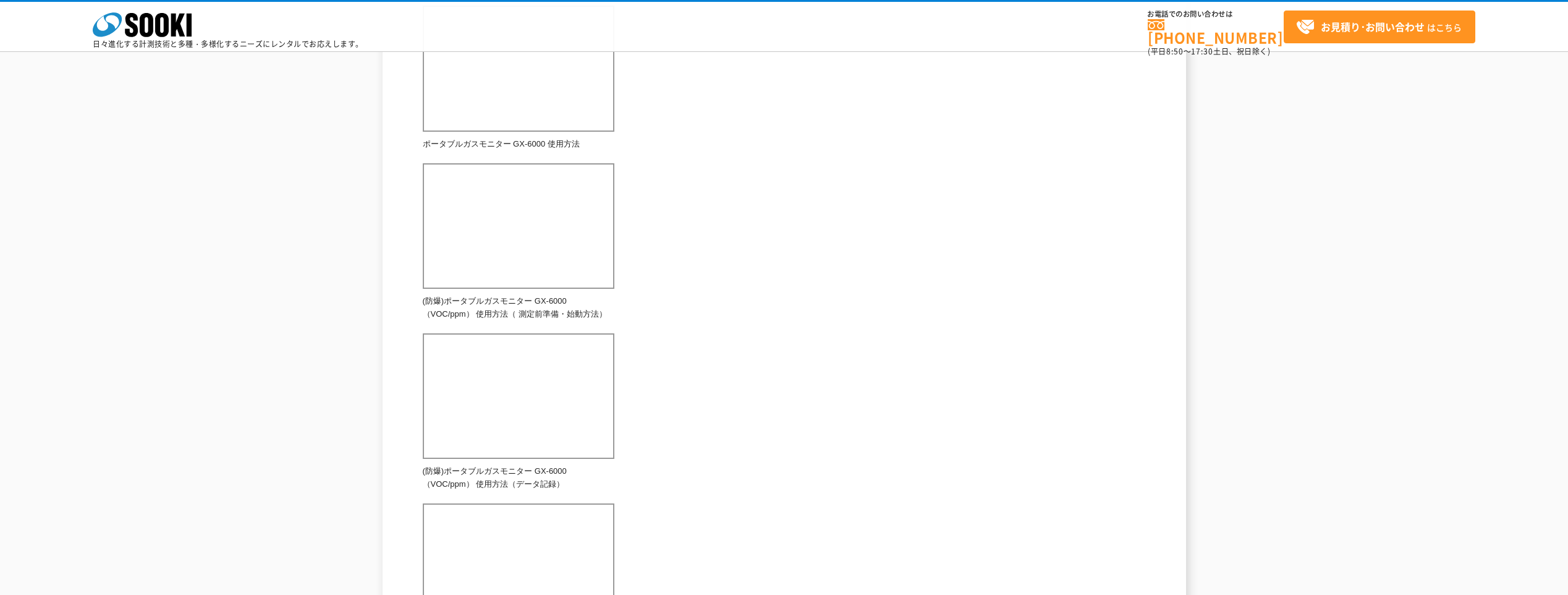
scroll to position [0, 0]
